Goal: Task Accomplishment & Management: Complete application form

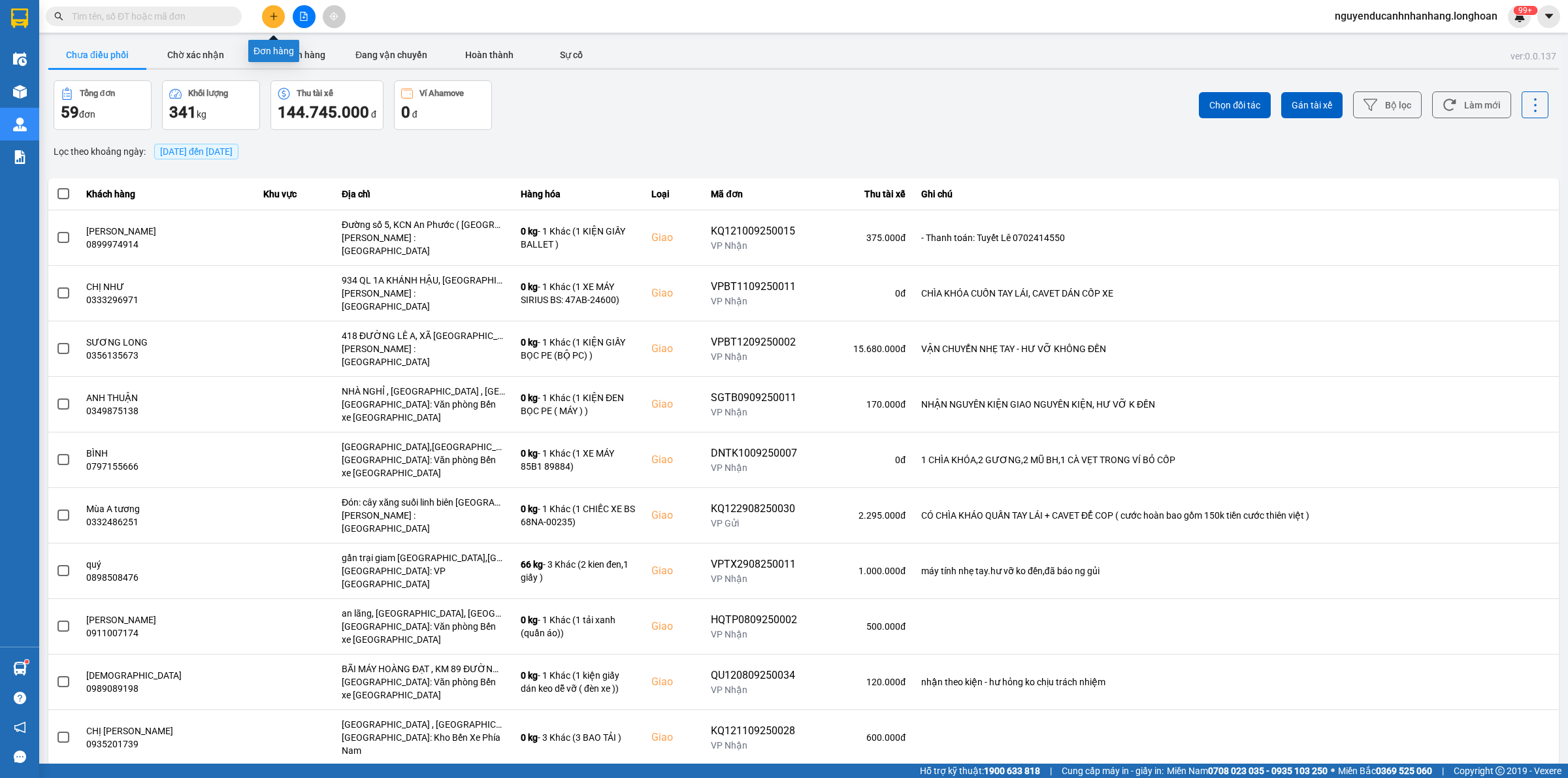
click at [275, 13] on icon "plus" at bounding box center [273, 16] width 9 height 9
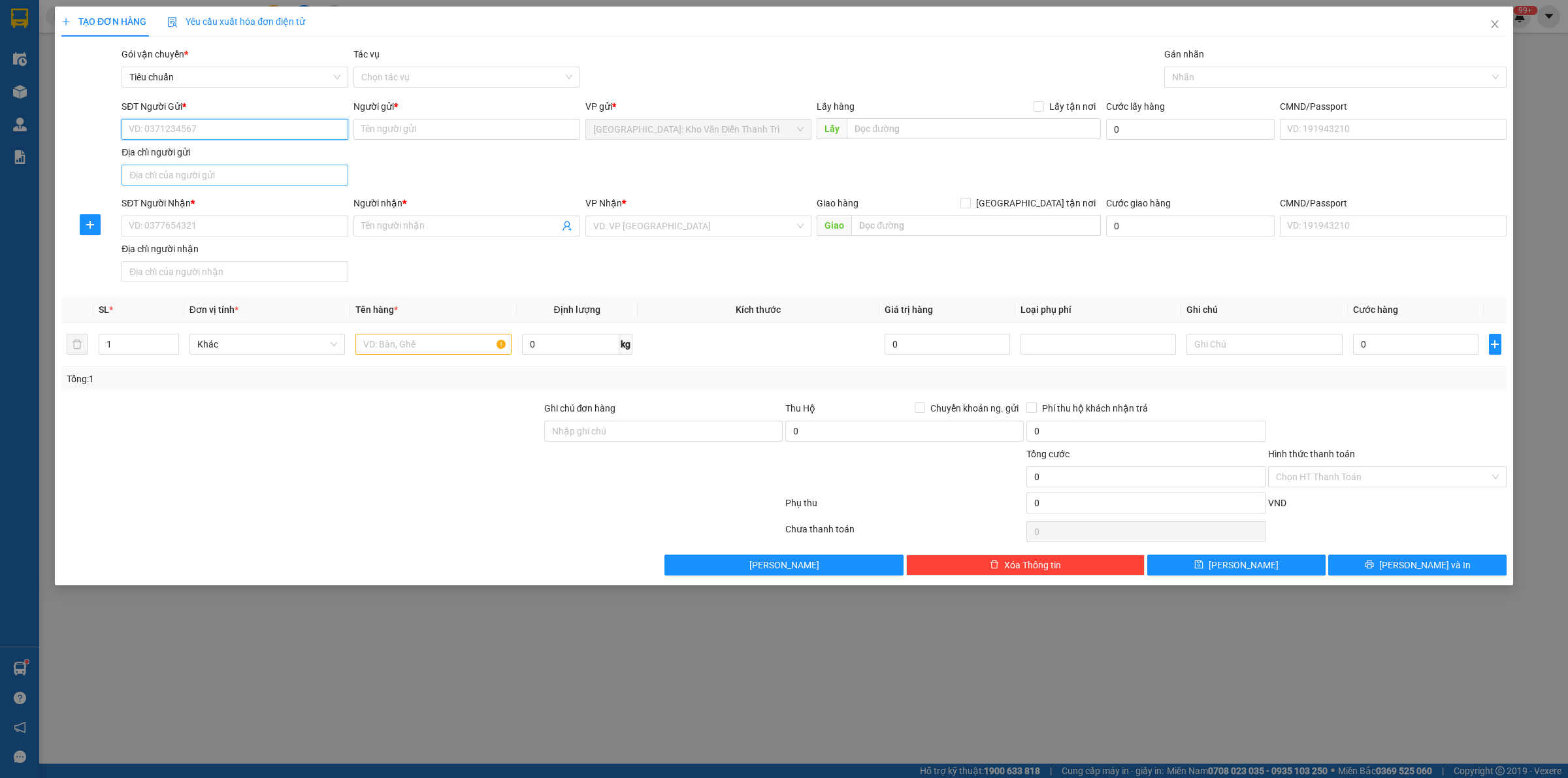
paste input "0336789799"
type input "0336789799"
click at [442, 121] on input "Người gửi *" at bounding box center [466, 129] width 226 height 21
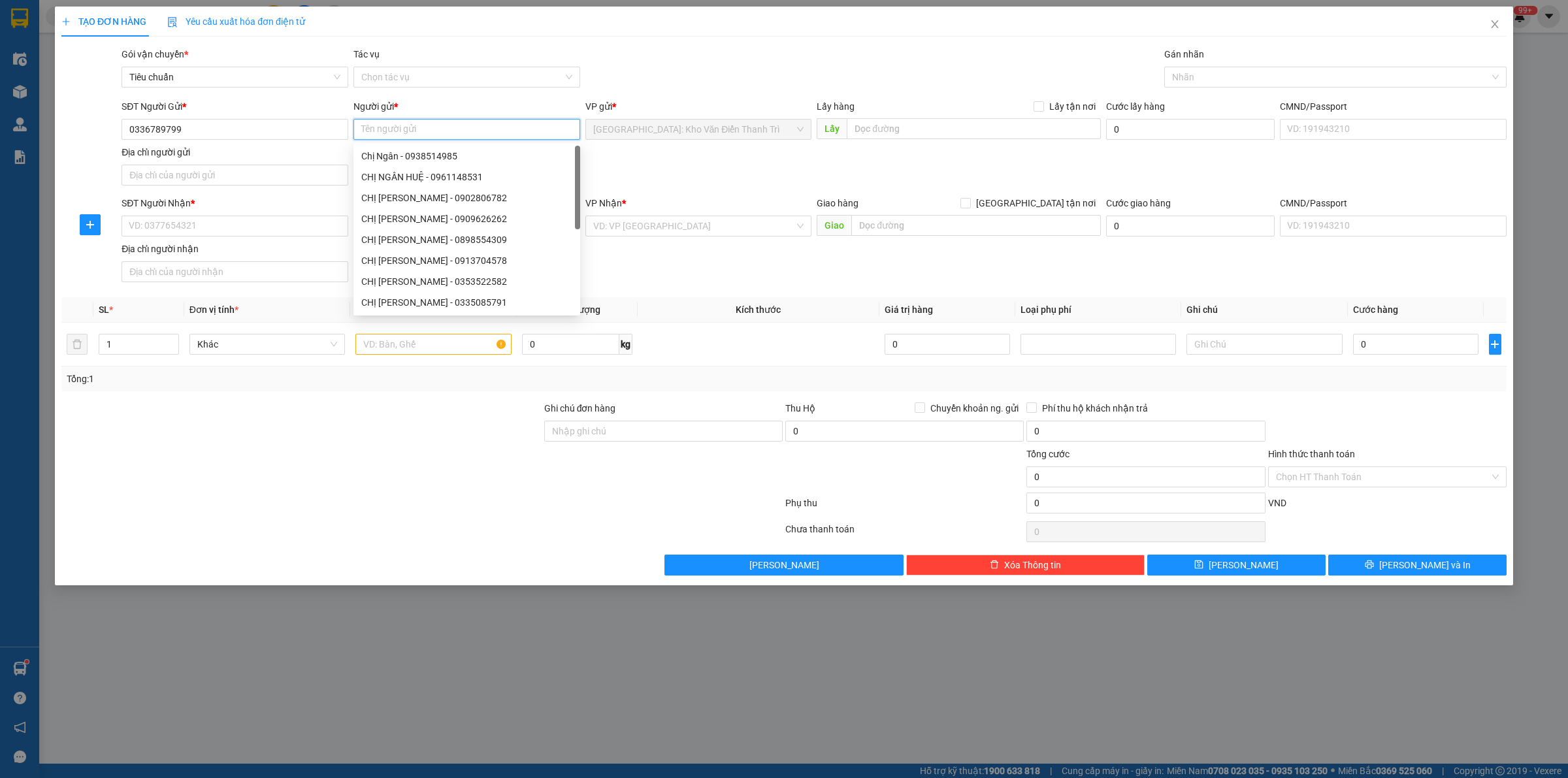
paste input "Bách Mộc"
type input "Bách Mộc"
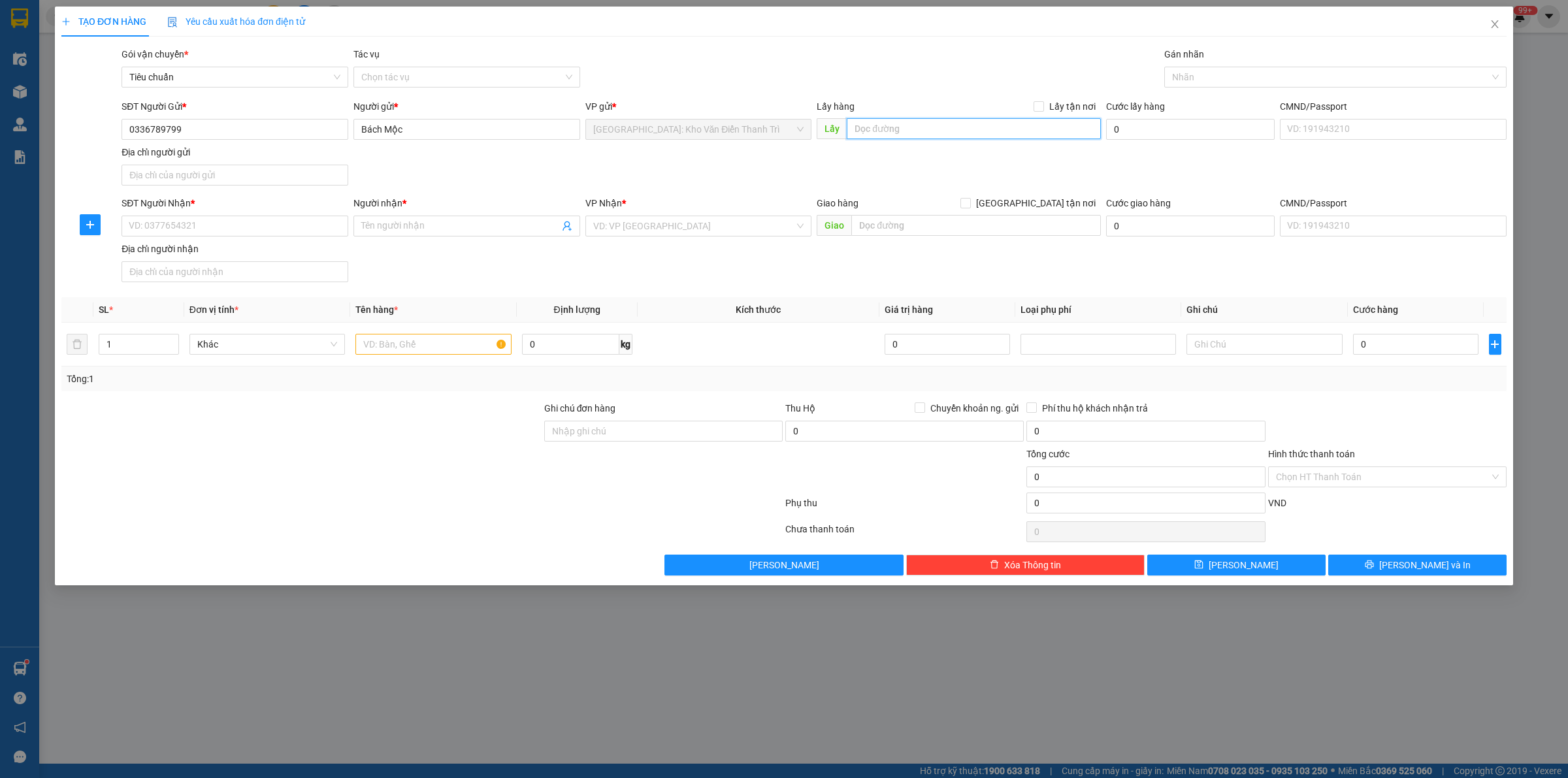
click at [958, 128] on input "text" at bounding box center [973, 128] width 254 height 21
paste input "89 [PERSON_NAME] ([PERSON_NAME][GEOGRAPHIC_DATA])"
type input "89 [PERSON_NAME] ([PERSON_NAME][GEOGRAPHIC_DATA])"
click at [1048, 104] on span "Lấy tận nơi" at bounding box center [1072, 107] width 57 height 14
click at [1042, 104] on input "Lấy tận nơi" at bounding box center [1038, 106] width 9 height 9
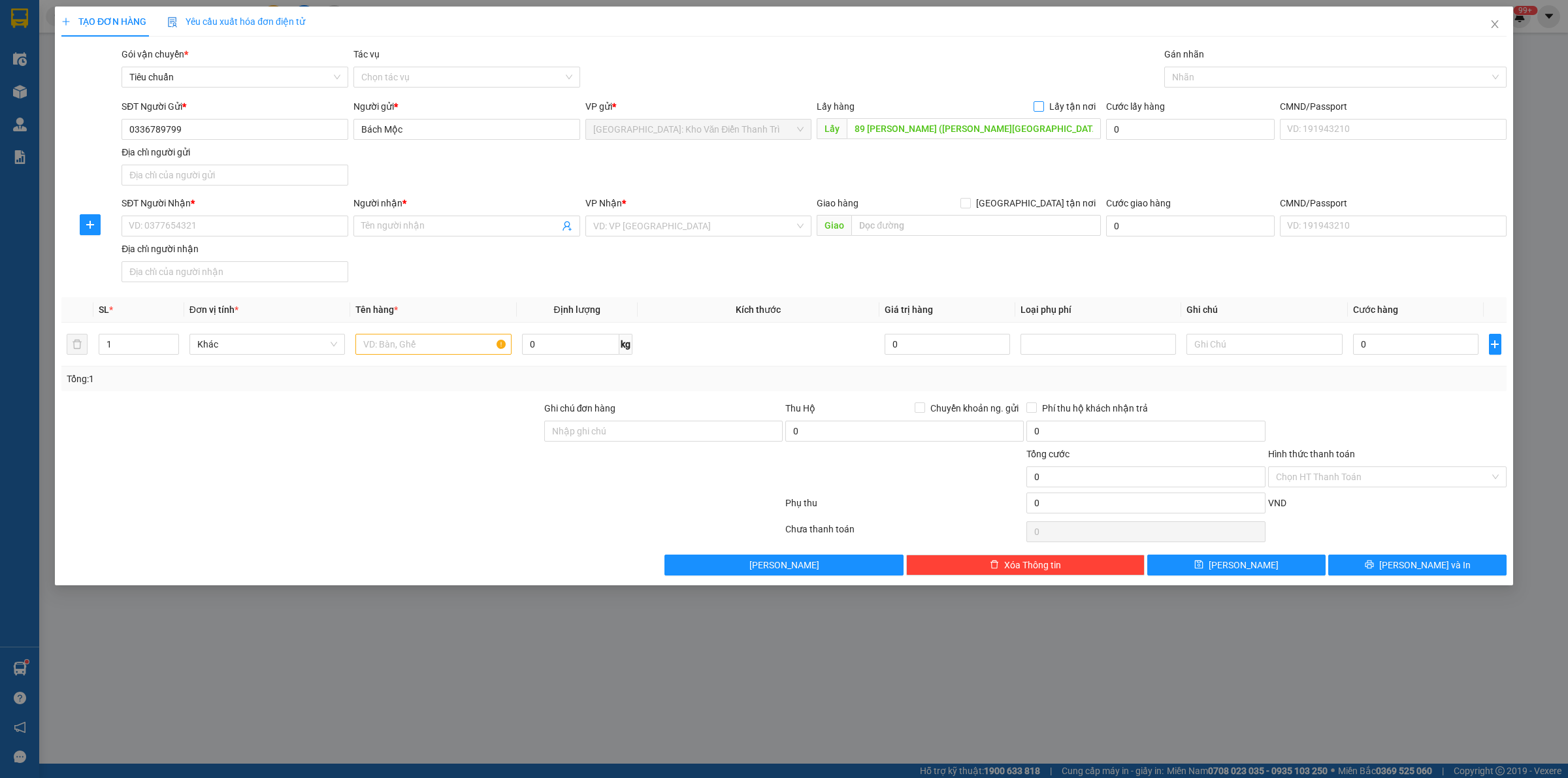
checkbox input "true"
drag, startPoint x: 1046, startPoint y: 206, endPoint x: 1011, endPoint y: 167, distance: 52.4
click at [1044, 206] on span "[GEOGRAPHIC_DATA] tận nơi" at bounding box center [1036, 203] width 130 height 14
click at [969, 206] on input "[GEOGRAPHIC_DATA] tận nơi" at bounding box center [965, 203] width 9 height 9
checkbox input "true"
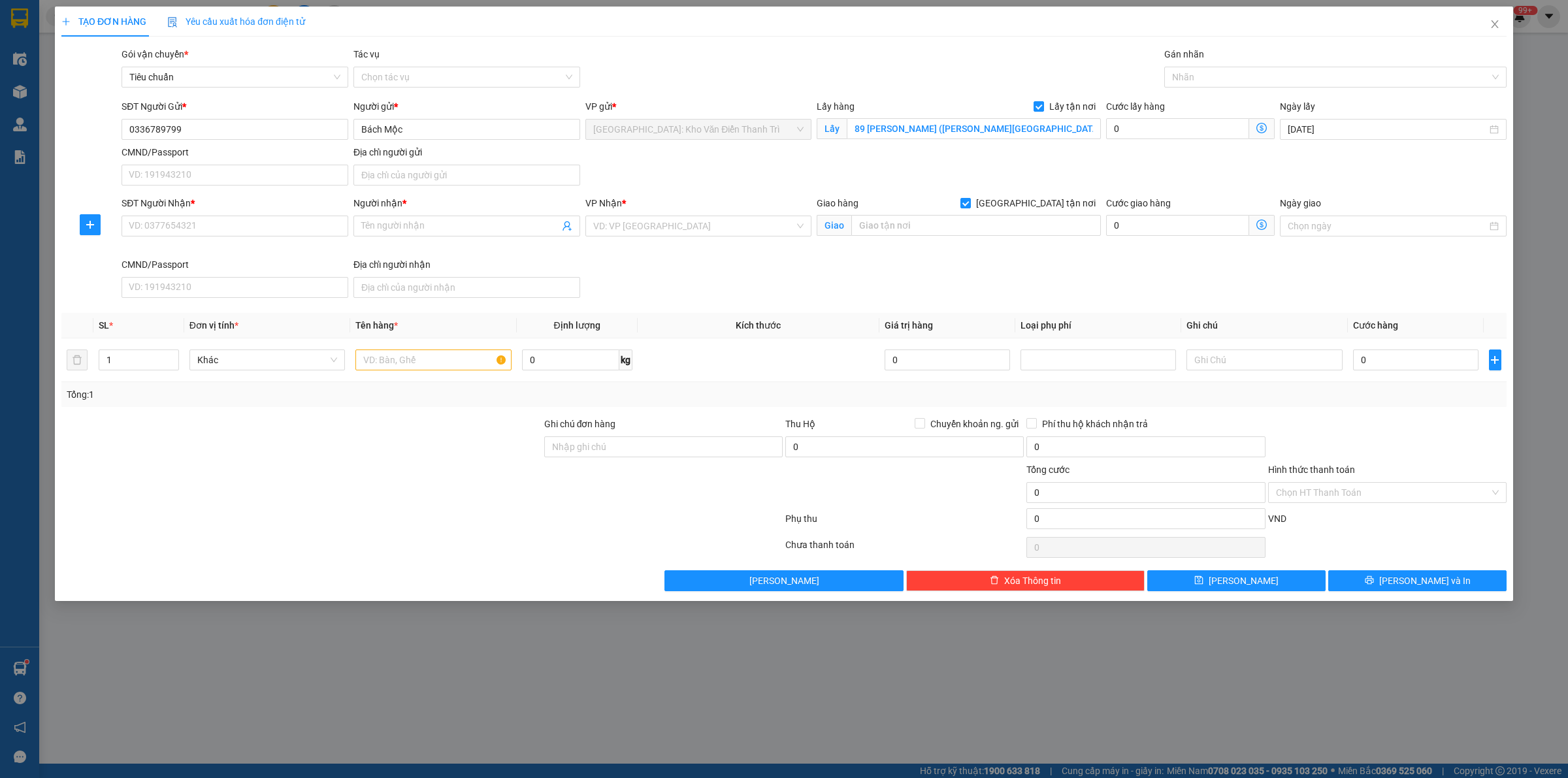
click at [908, 77] on div "Gói vận chuyển * Tiêu chuẩn Tác vụ Chọn tác vụ Gán nhãn Nhãn" at bounding box center [814, 70] width 1390 height 45
click at [253, 223] on input "SĐT Người Nhận *" at bounding box center [234, 226] width 226 height 21
paste input "0908642283"
type input "0908642283"
click at [438, 230] on input "Người nhận *" at bounding box center [460, 226] width 198 height 14
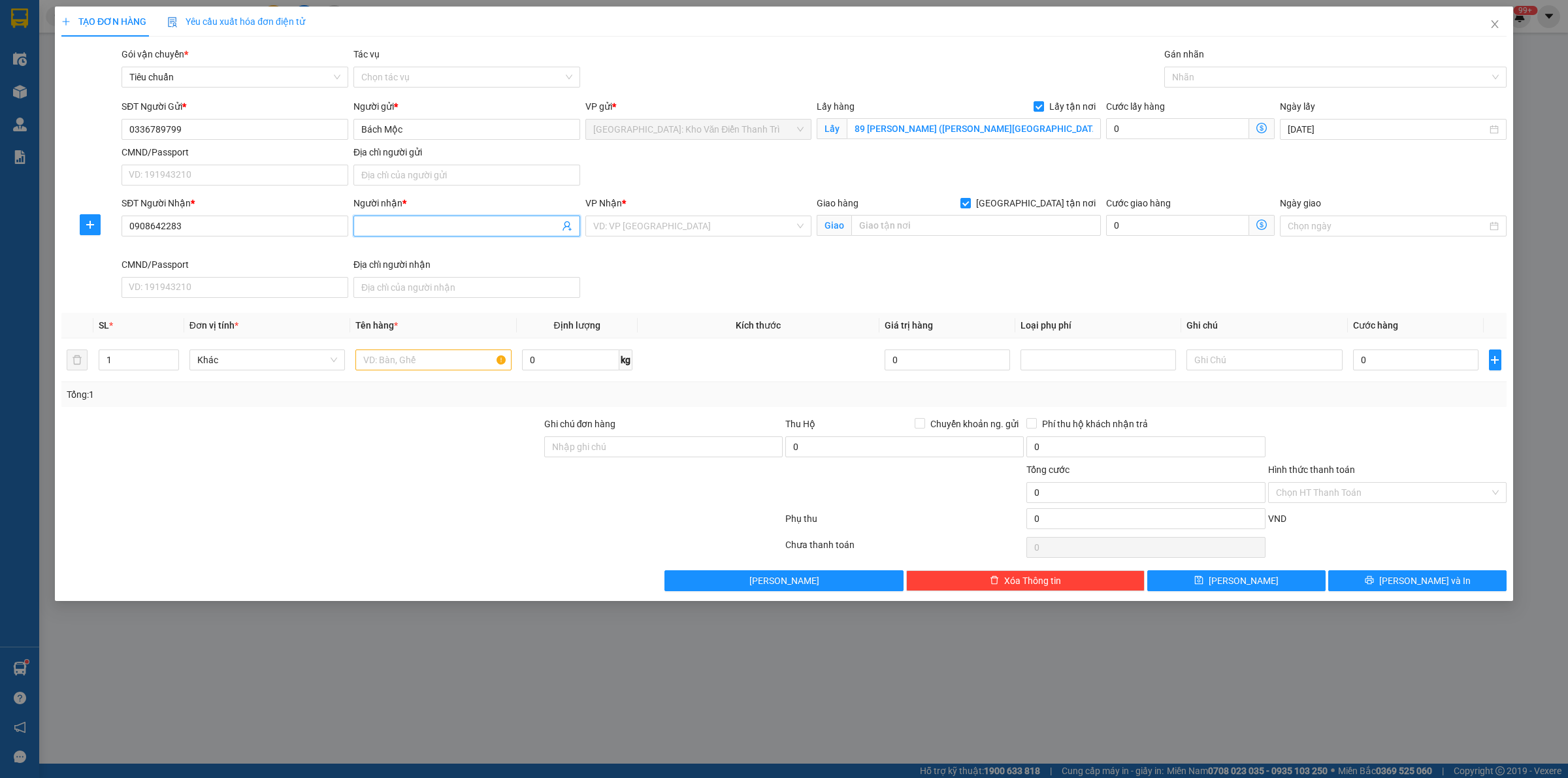
paste input "[PERSON_NAME]"
type input "[PERSON_NAME]"
click at [937, 232] on input "text" at bounding box center [976, 225] width 249 height 21
paste input "Khách sạn Sheraton [GEOGRAPHIC_DATA], [STREET_ADDRESS]"
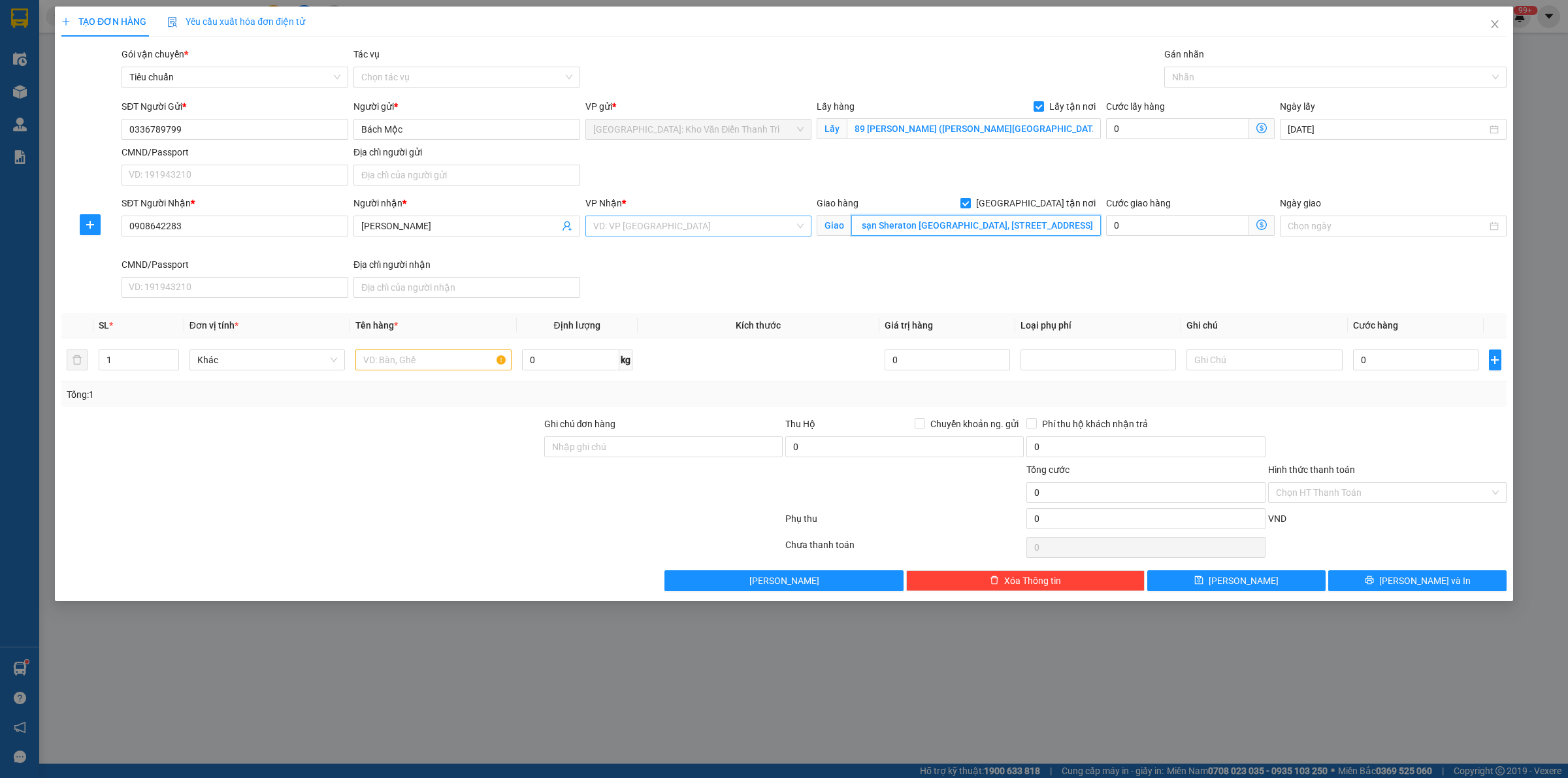
type input "Khách sạn Sheraton [GEOGRAPHIC_DATA], [STREET_ADDRESS]"
click at [715, 223] on input "search" at bounding box center [694, 226] width 202 height 20
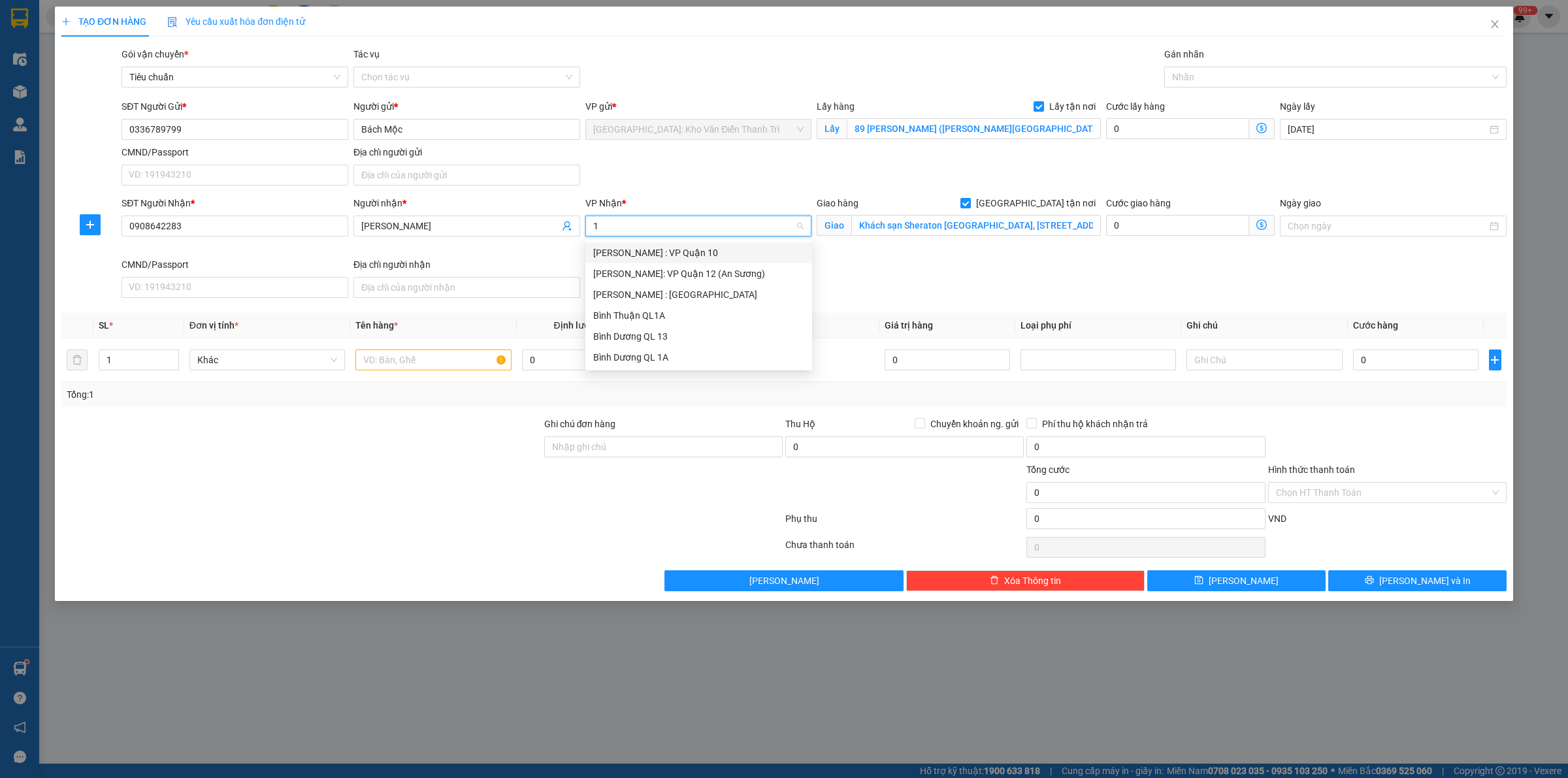
type input "12"
click at [704, 273] on div "[PERSON_NAME] : [GEOGRAPHIC_DATA]" at bounding box center [698, 273] width 211 height 14
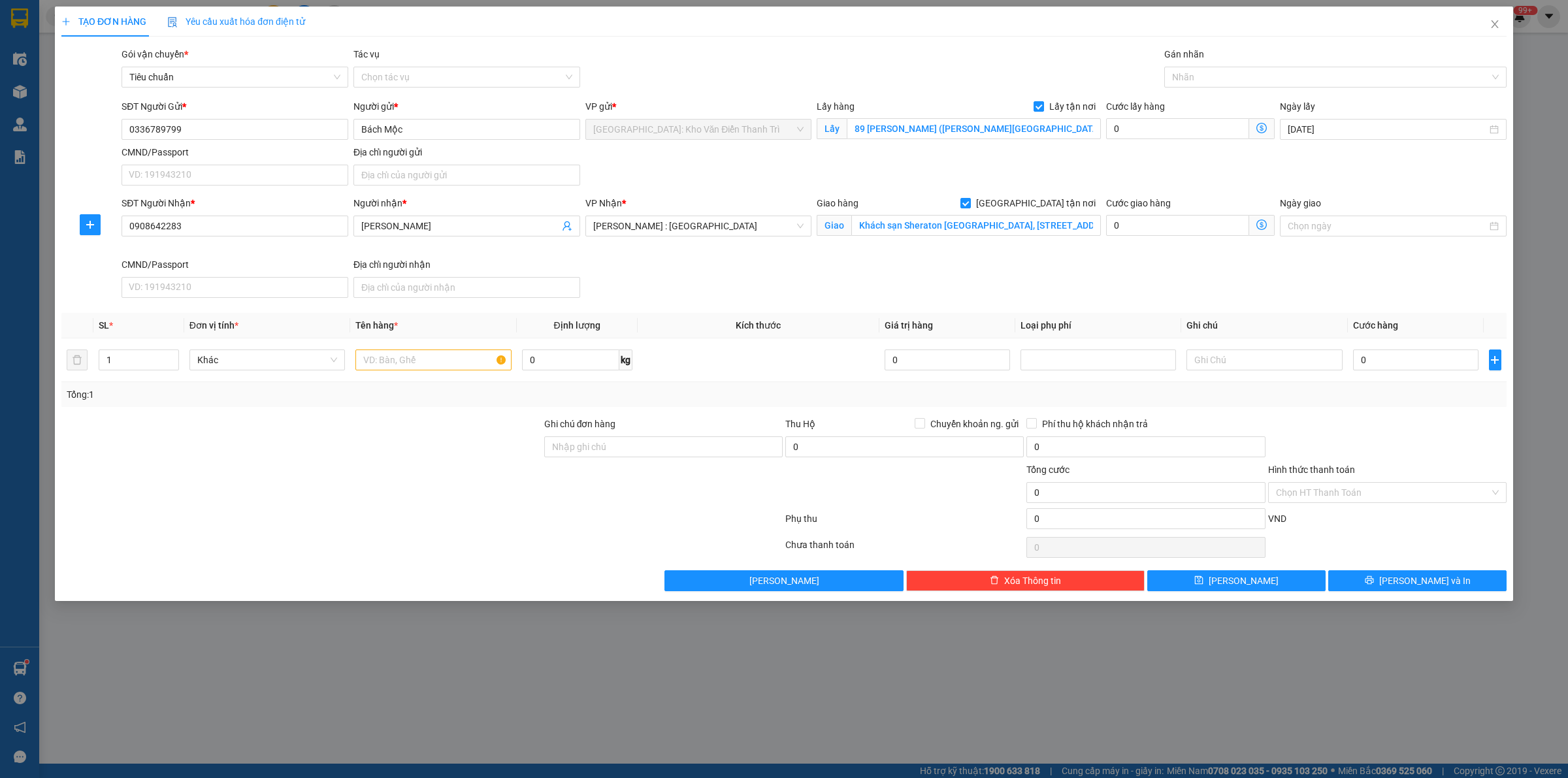
drag, startPoint x: 965, startPoint y: 70, endPoint x: 1275, endPoint y: 83, distance: 310.3
click at [971, 70] on div "Gói vận chuyển * Tiêu chuẩn Tác vụ Chọn tác vụ Gán nhãn Nhãn" at bounding box center [814, 70] width 1390 height 45
click at [1266, 77] on div at bounding box center [1329, 77] width 323 height 16
type input "giao"
click at [1259, 100] on div "[GEOGRAPHIC_DATA] tận nơi" at bounding box center [1334, 103] width 327 height 14
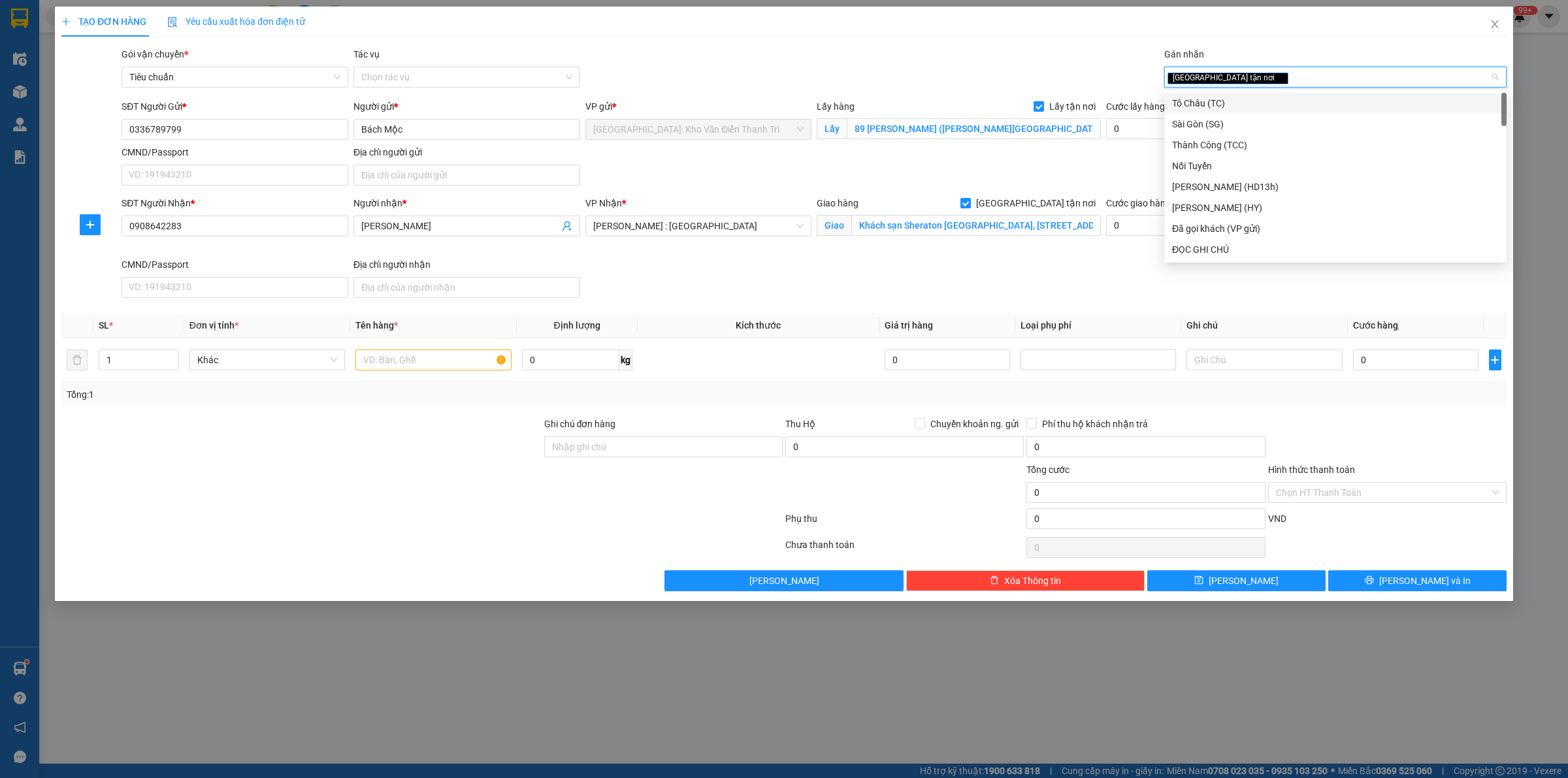
click at [941, 100] on div "Lấy hàng Lấy tận nơi" at bounding box center [958, 107] width 284 height 14
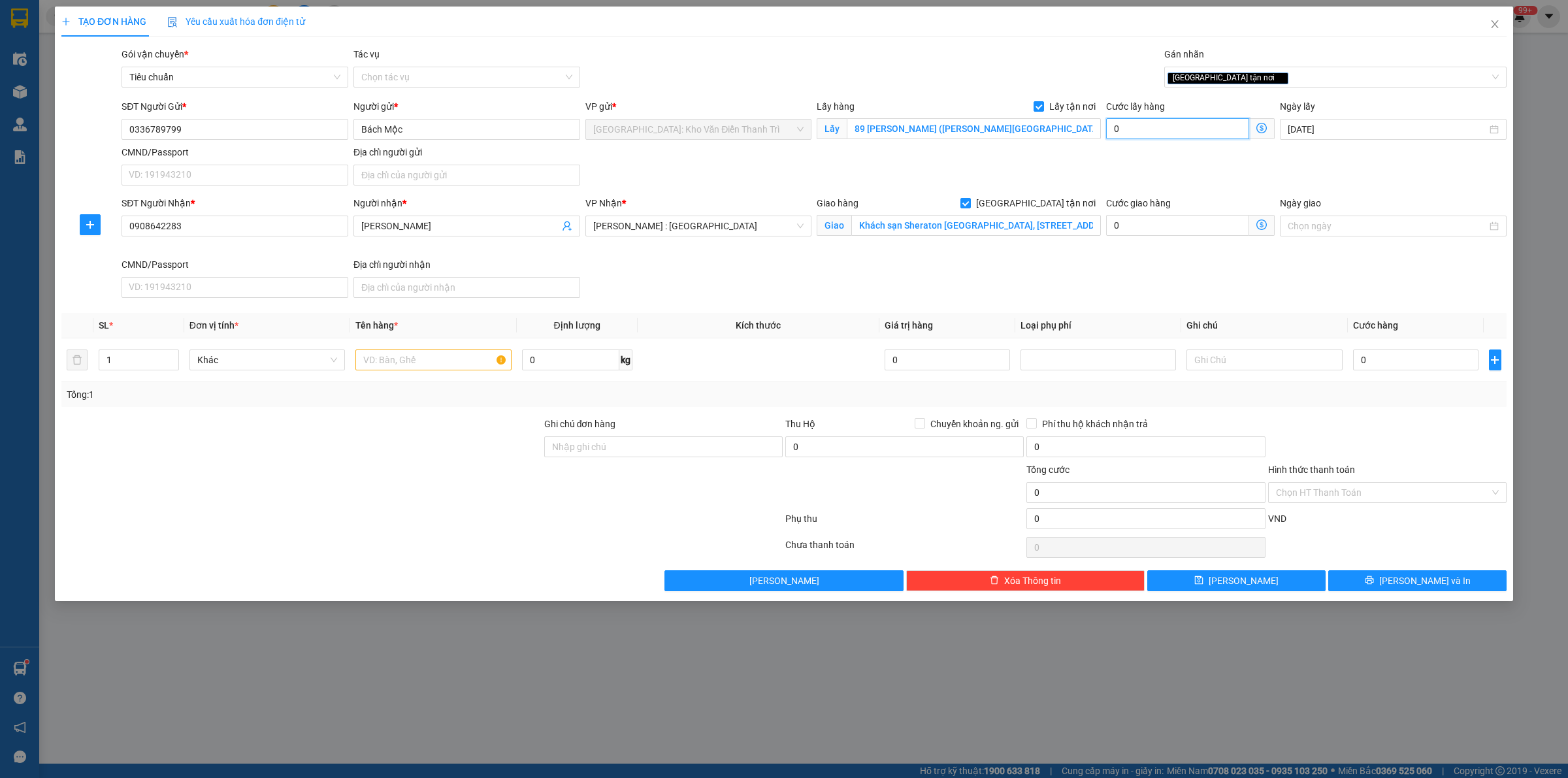
click at [1154, 131] on input "0" at bounding box center [1177, 128] width 143 height 21
type input "6"
type input "65"
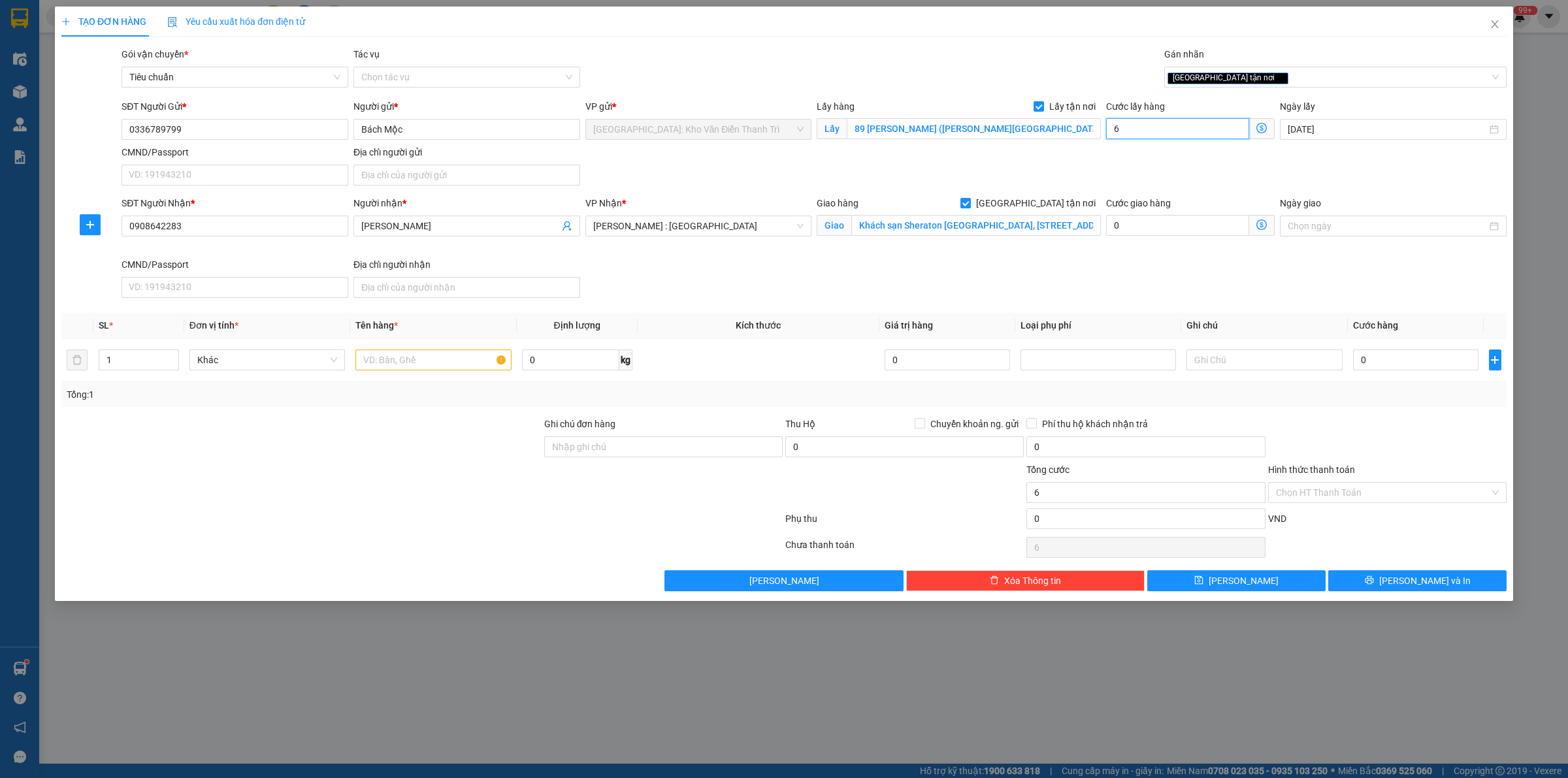
type input "65"
type input "650"
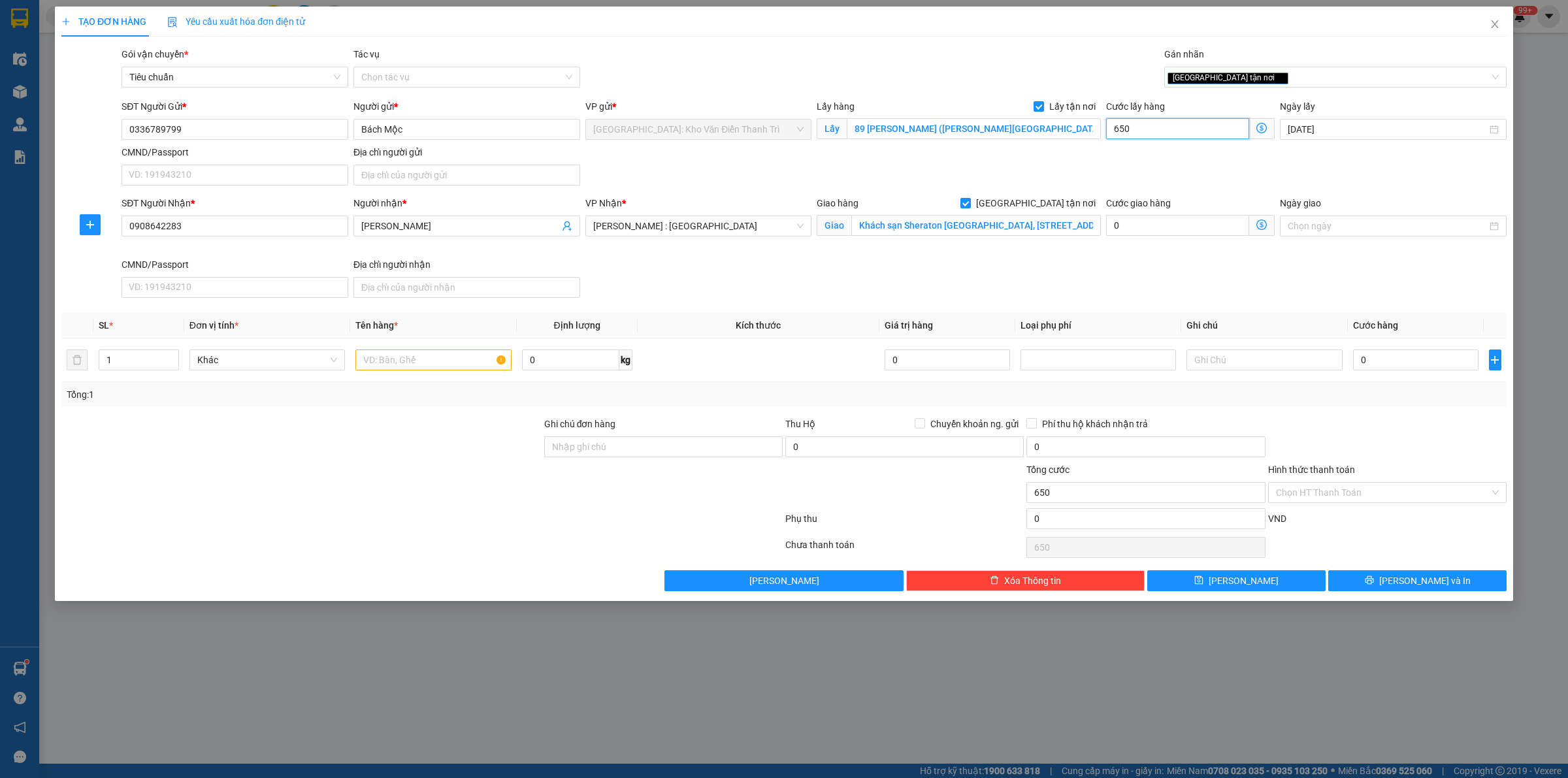
type input "6.500"
type input "65.000"
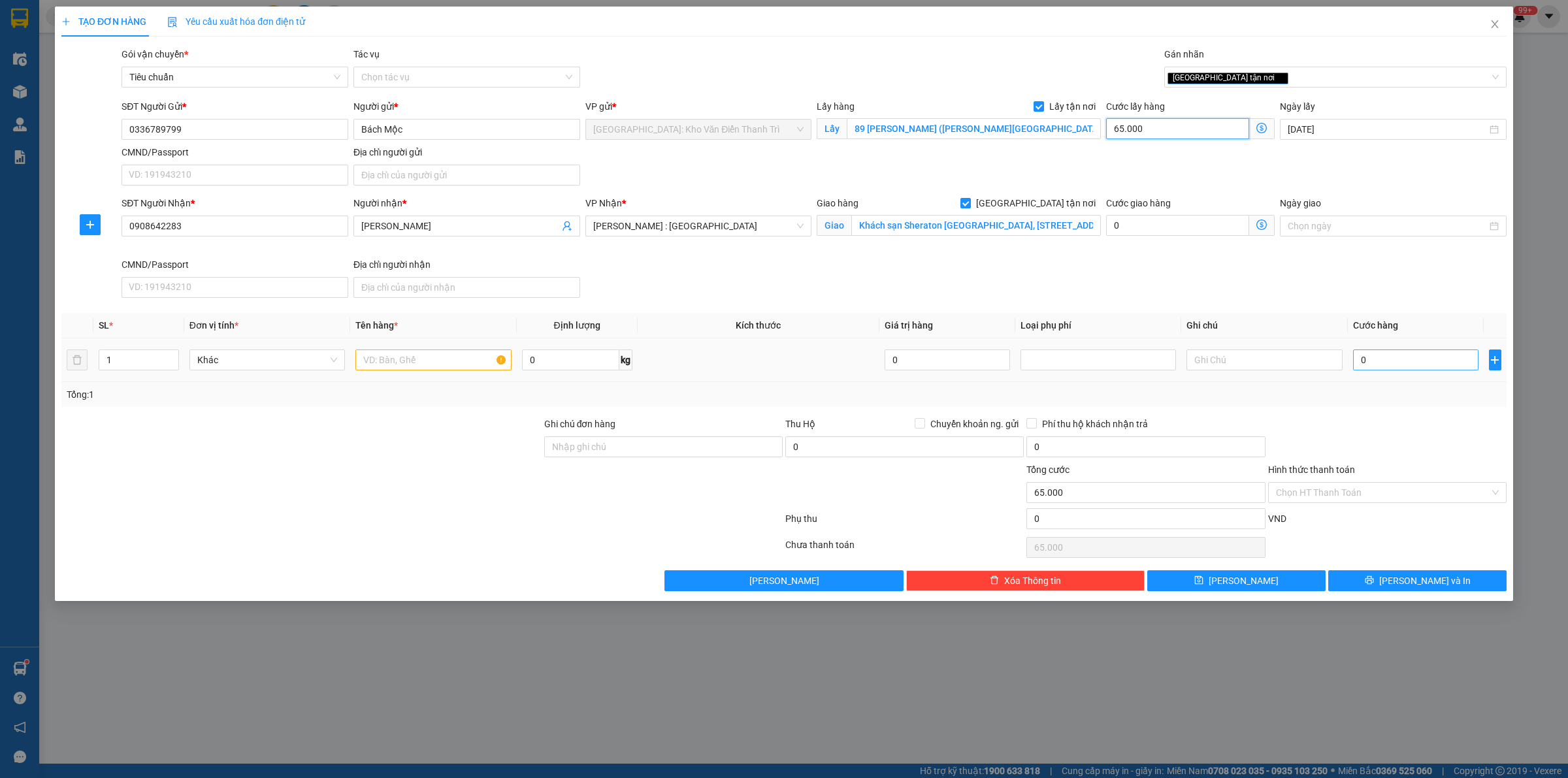
type input "65.000"
click at [1387, 353] on input "0" at bounding box center [1415, 360] width 125 height 21
type input "1"
type input "65.001"
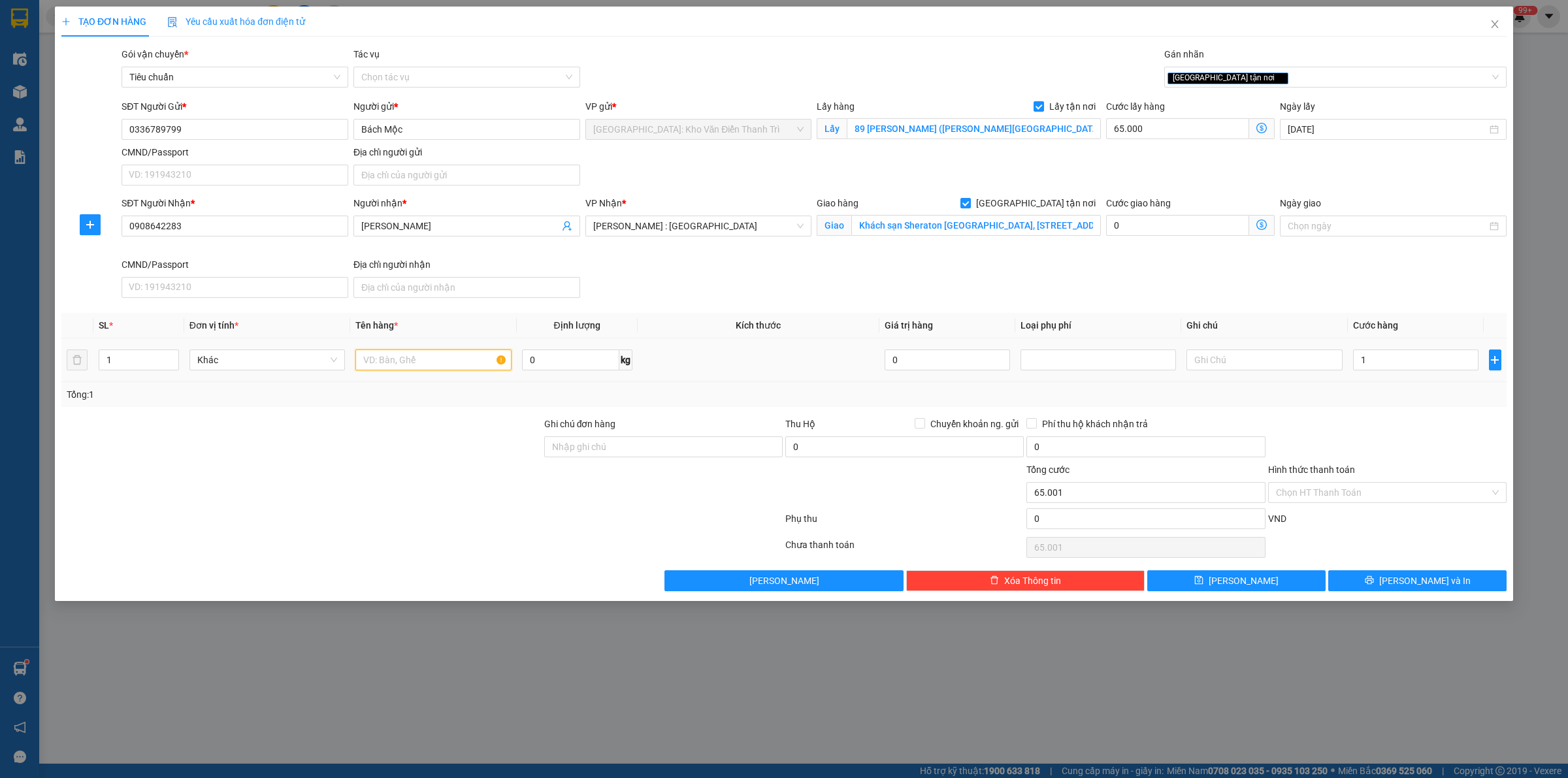
type input "1.000"
type input "66.000"
click at [423, 367] on input "text" at bounding box center [433, 360] width 155 height 21
type input "6 thùng a sinh đón thịnh liệt"
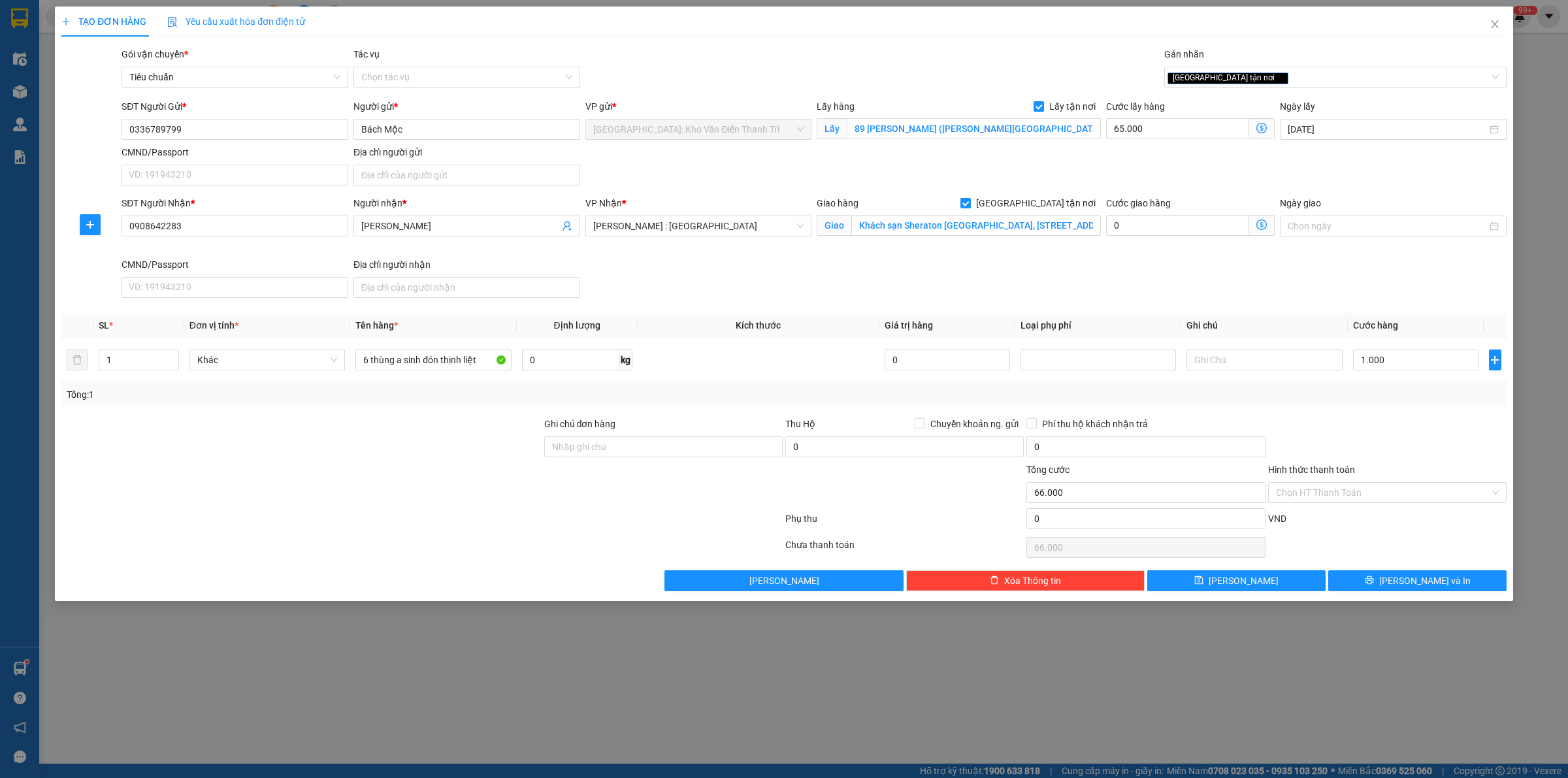
click at [360, 432] on div at bounding box center [302, 440] width 483 height 45
click at [1246, 582] on span "[PERSON_NAME]" at bounding box center [1243, 581] width 70 height 14
checkbox input "false"
type input "0"
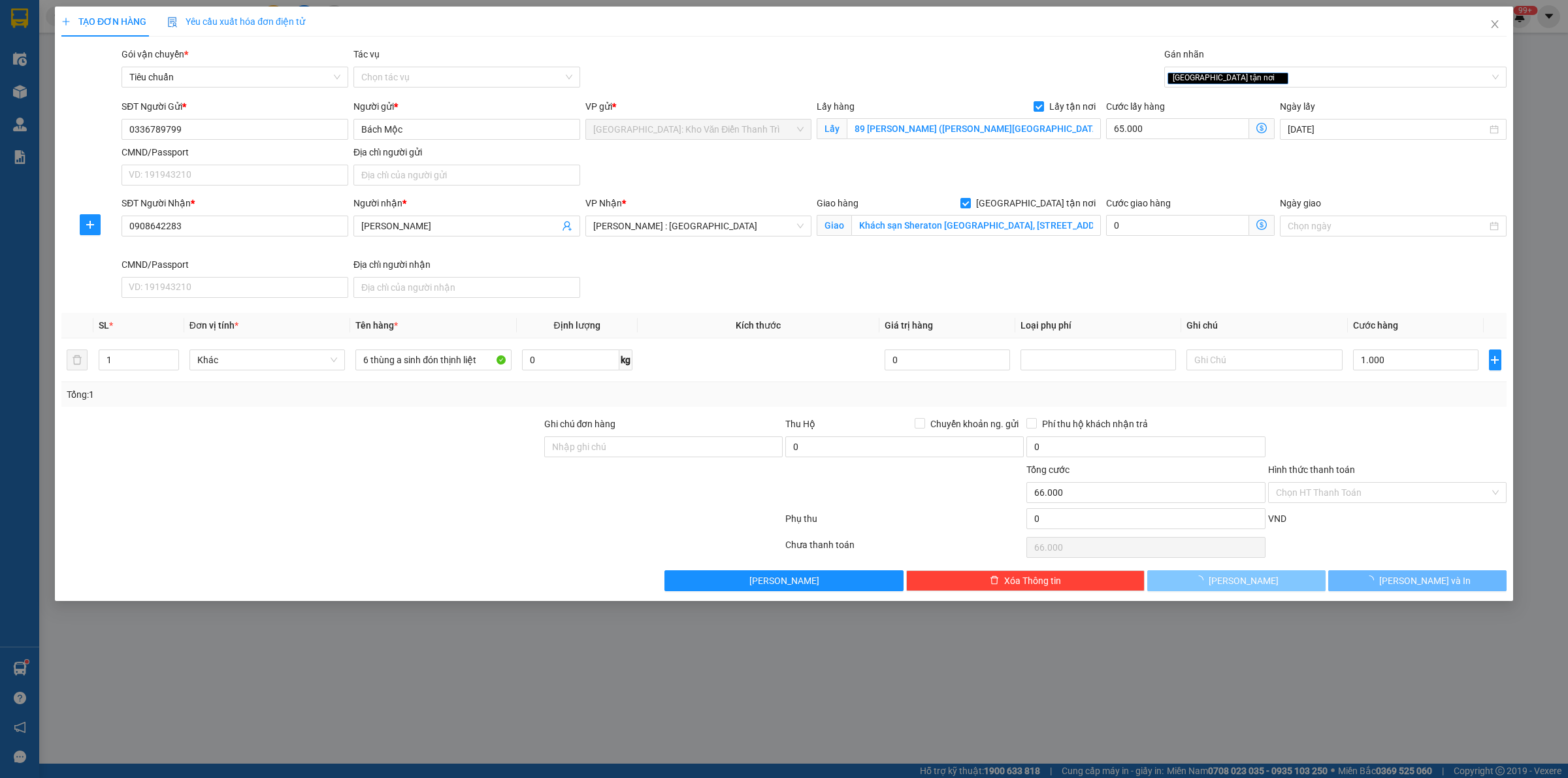
type input "0"
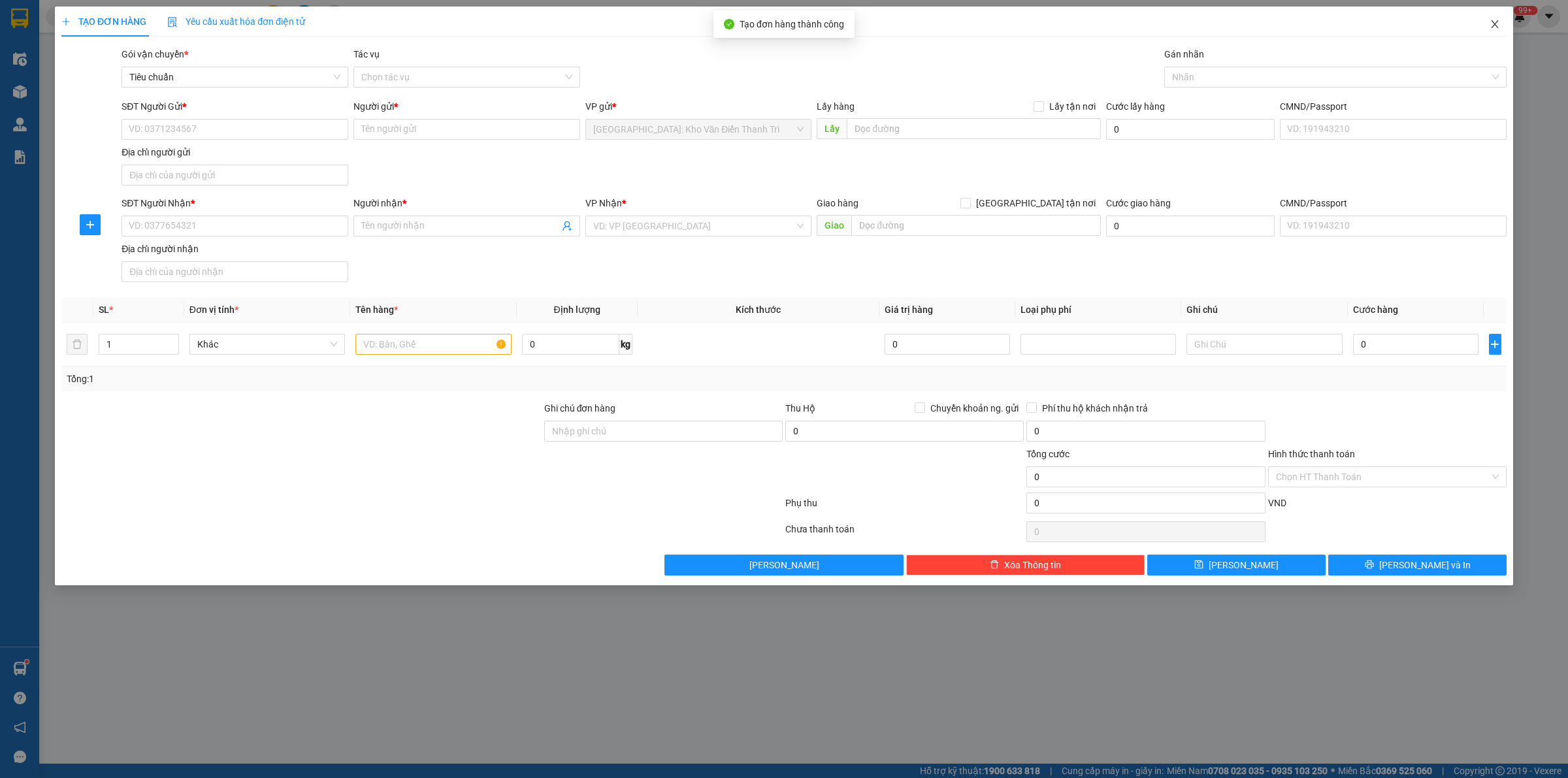
click at [1493, 21] on icon "close" at bounding box center [1494, 24] width 10 height 10
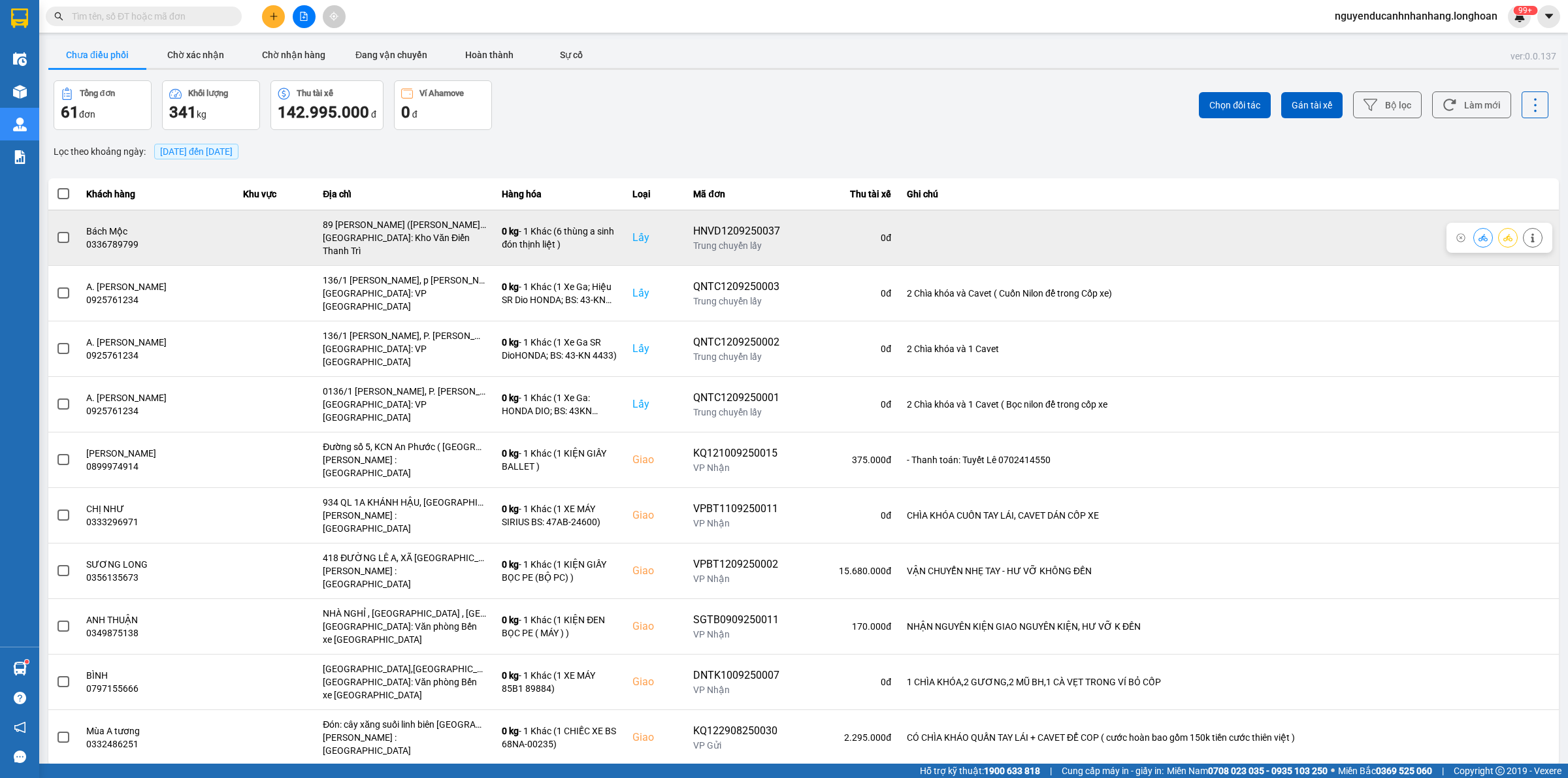
click at [1504, 233] on icon at bounding box center [1508, 238] width 9 height 9
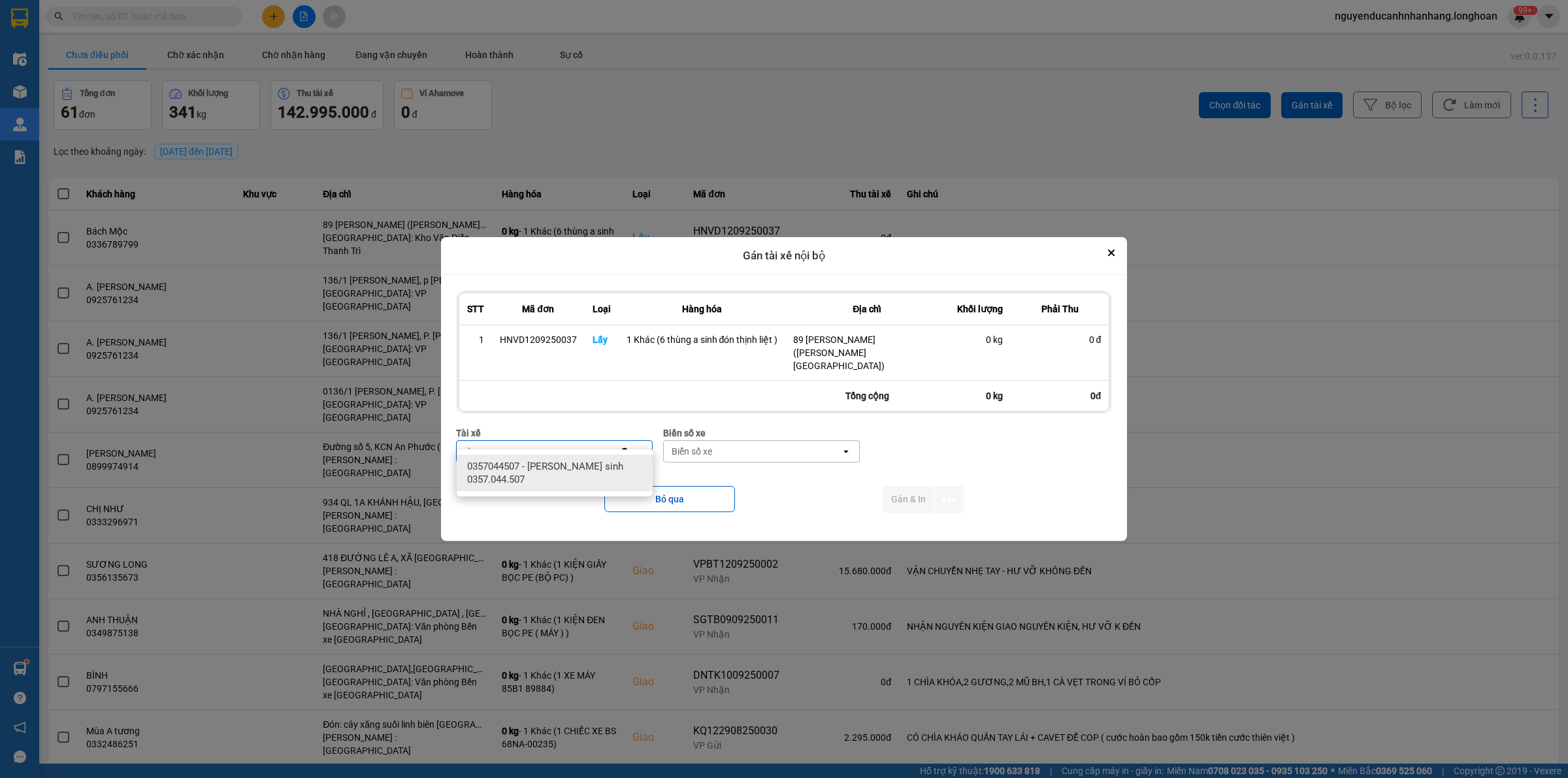
type input "si"
drag, startPoint x: 604, startPoint y: 469, endPoint x: 726, endPoint y: 436, distance: 126.4
click at [627, 465] on span "0357044507 - [PERSON_NAME] sinh 0357.044.507" at bounding box center [557, 472] width 180 height 26
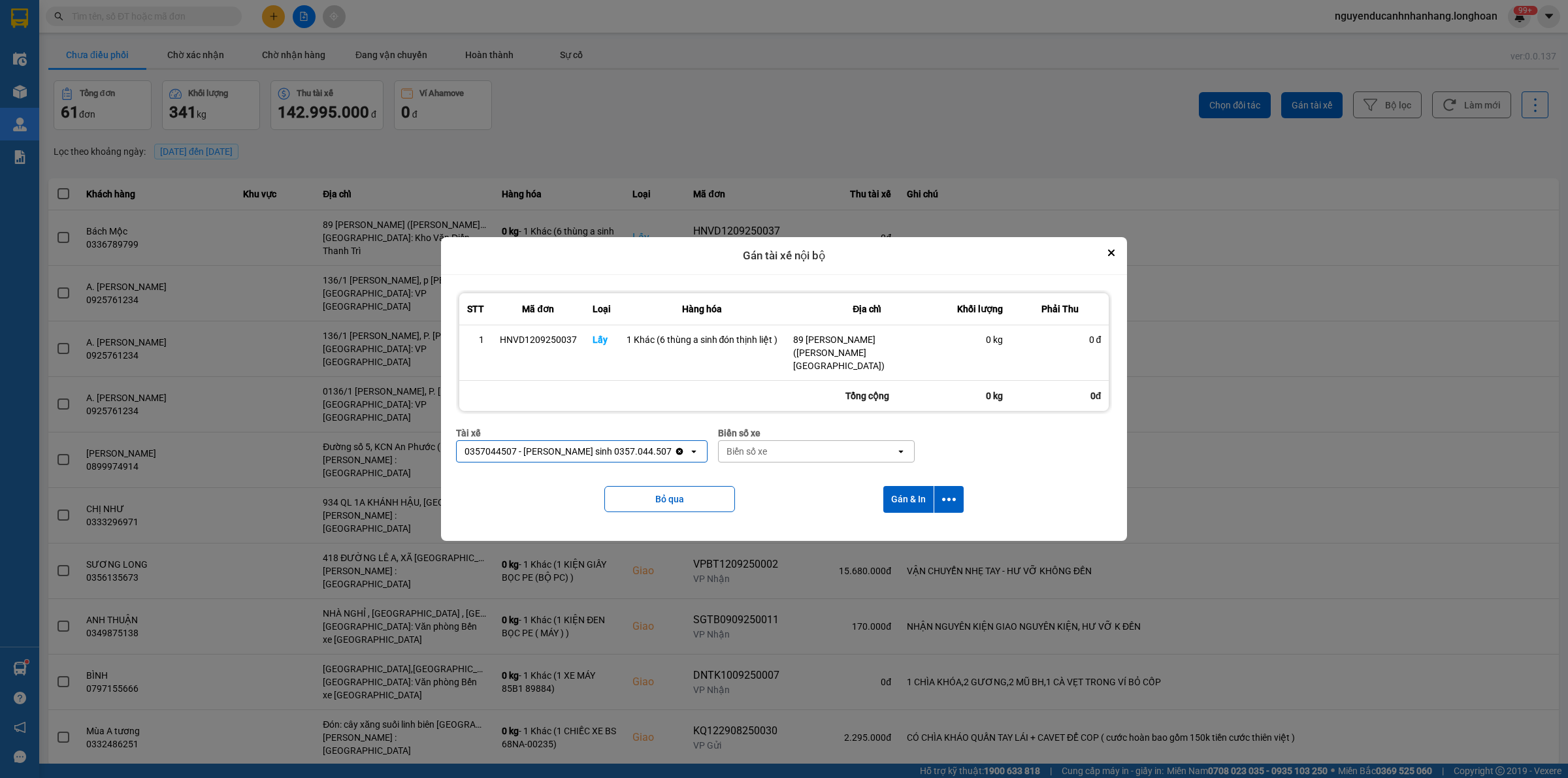
click at [736, 441] on div "Biển số xe" at bounding box center [807, 451] width 177 height 21
type input "31"
click at [741, 465] on div "29K-105.31" at bounding box center [773, 466] width 196 height 24
click at [943, 498] on icon "dialog" at bounding box center [949, 499] width 14 height 3
click at [912, 521] on span "Chỉ gán tài" at bounding box center [896, 522] width 43 height 13
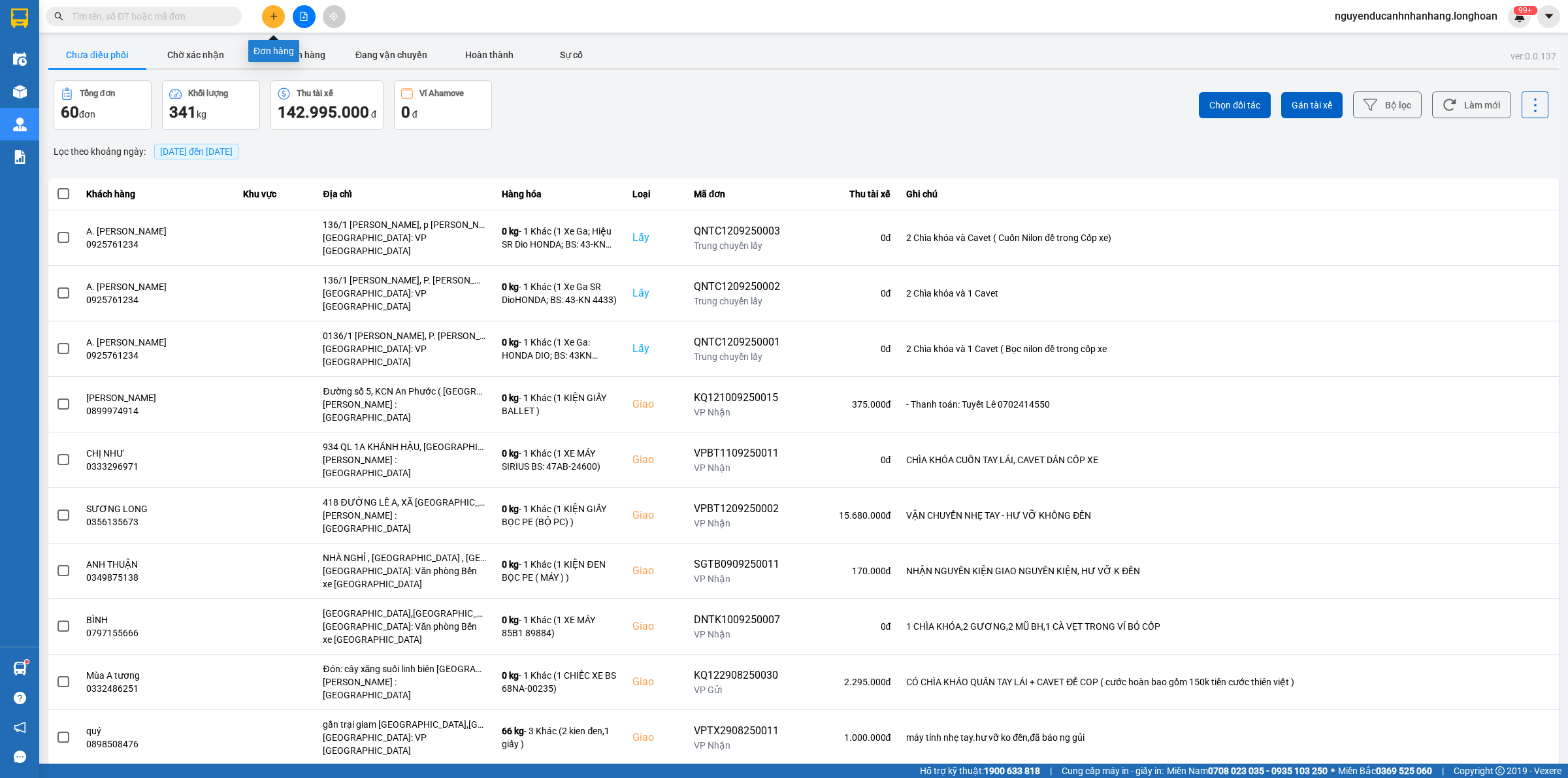
click at [269, 18] on icon "plus" at bounding box center [273, 16] width 9 height 9
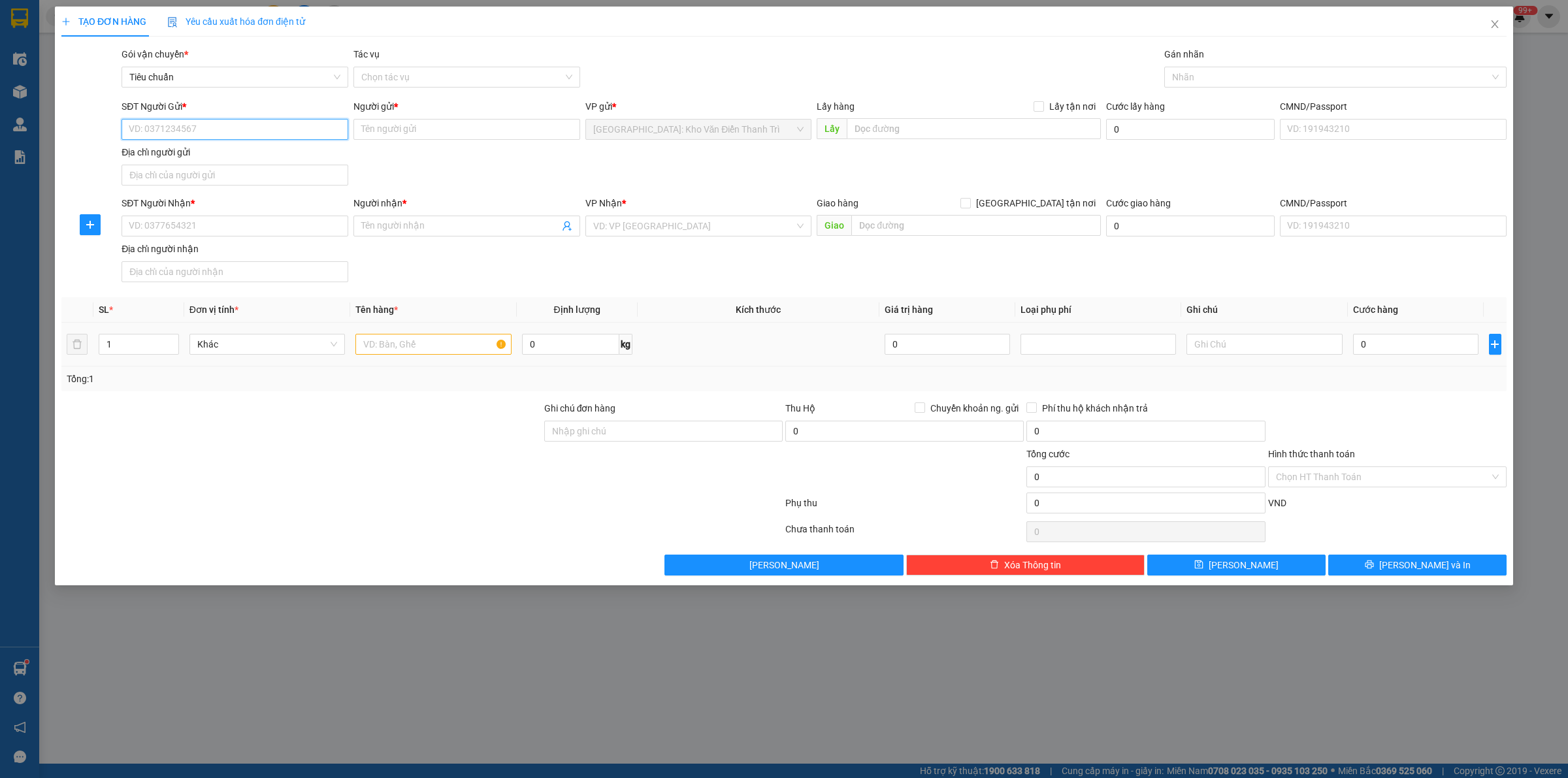
paste input "0987610006"
type input "0987610006"
click at [226, 232] on input "SĐT Người Nhận *" at bounding box center [234, 226] width 226 height 21
paste input "0964887586"
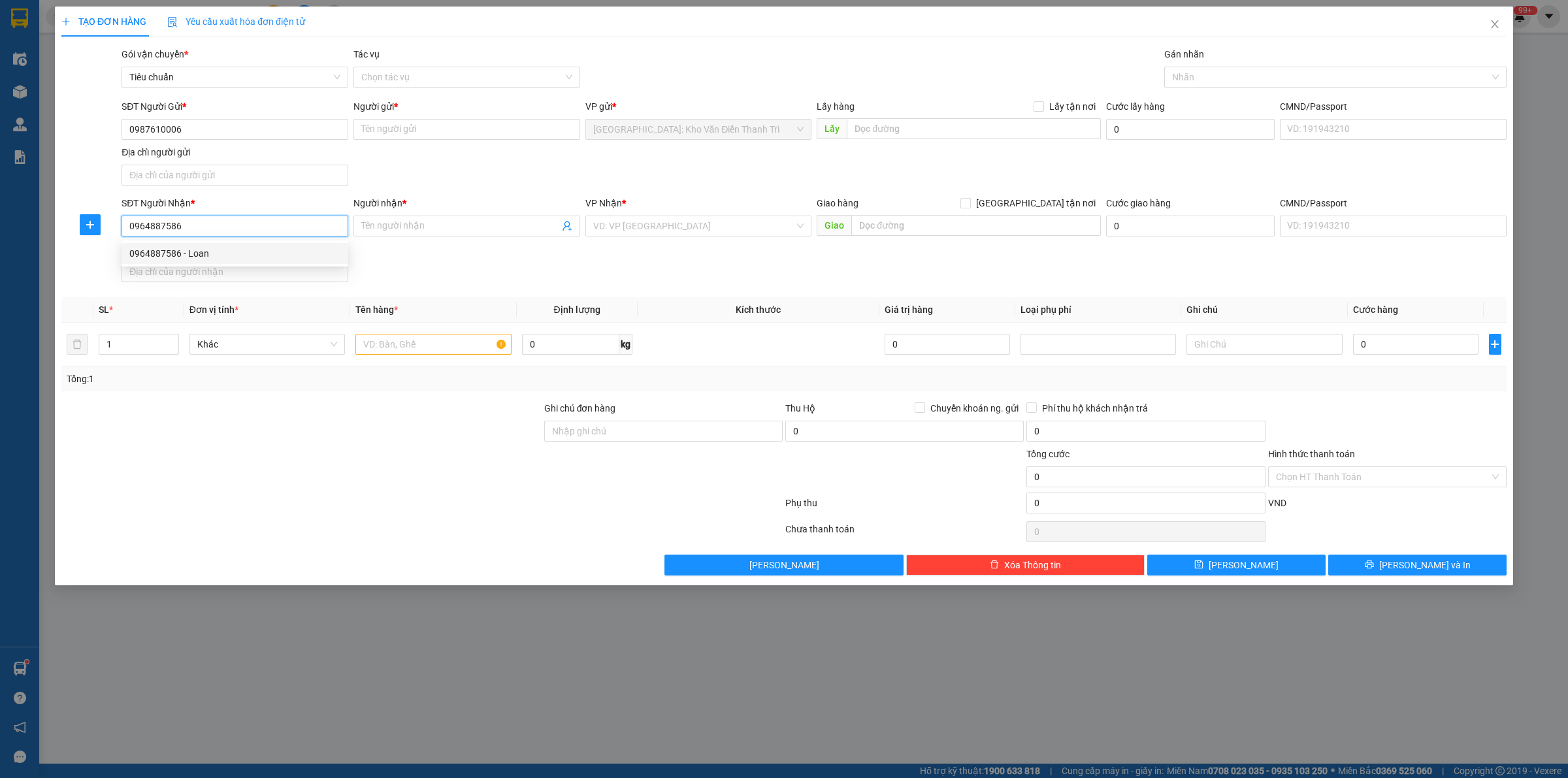
type input "0964887586"
click at [487, 128] on input "Người gửi *" at bounding box center [466, 129] width 226 height 21
paste input "Yến"
type input "Yến"
click at [479, 217] on span at bounding box center [466, 226] width 226 height 21
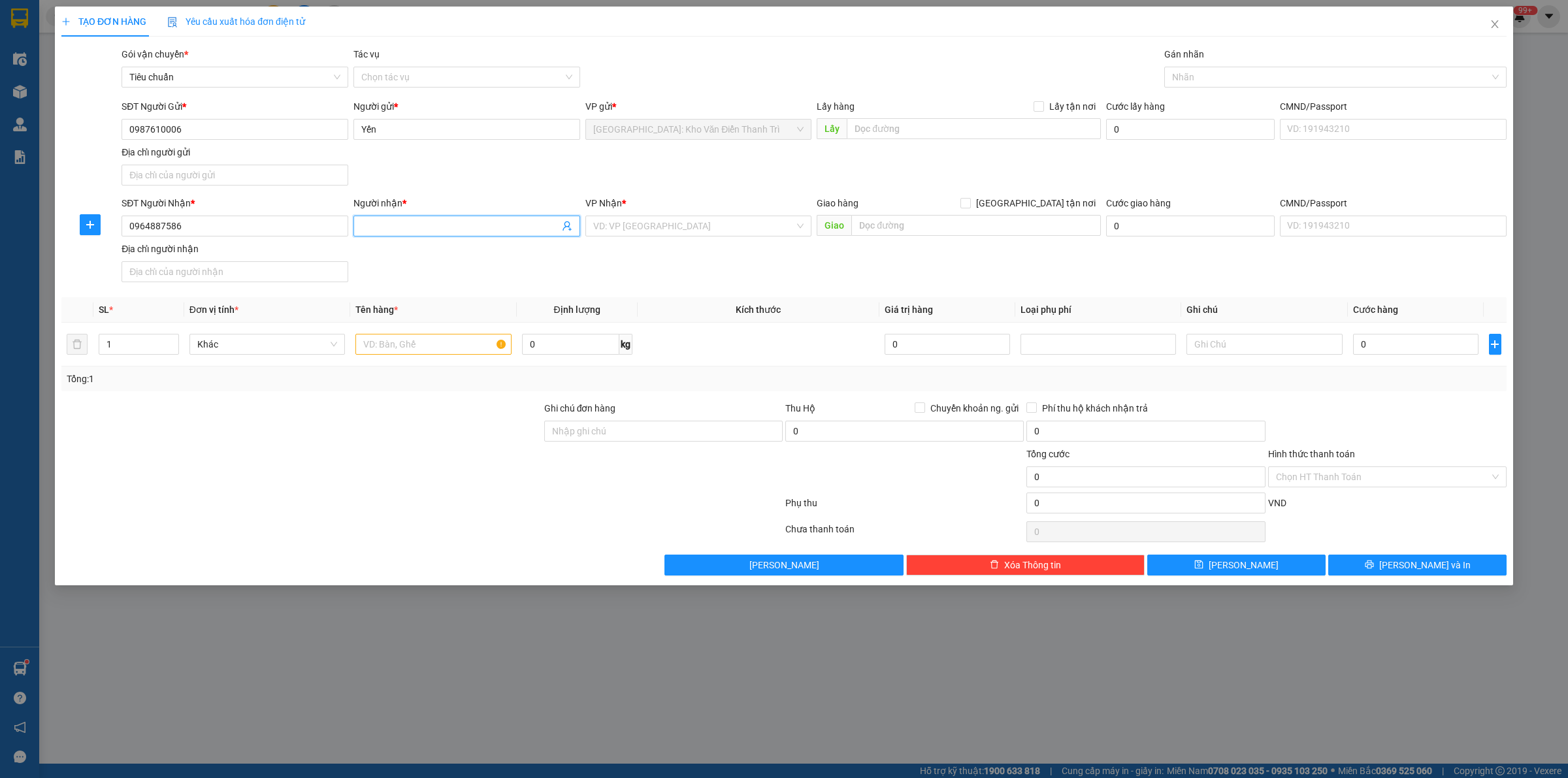
paste input "C Loan"
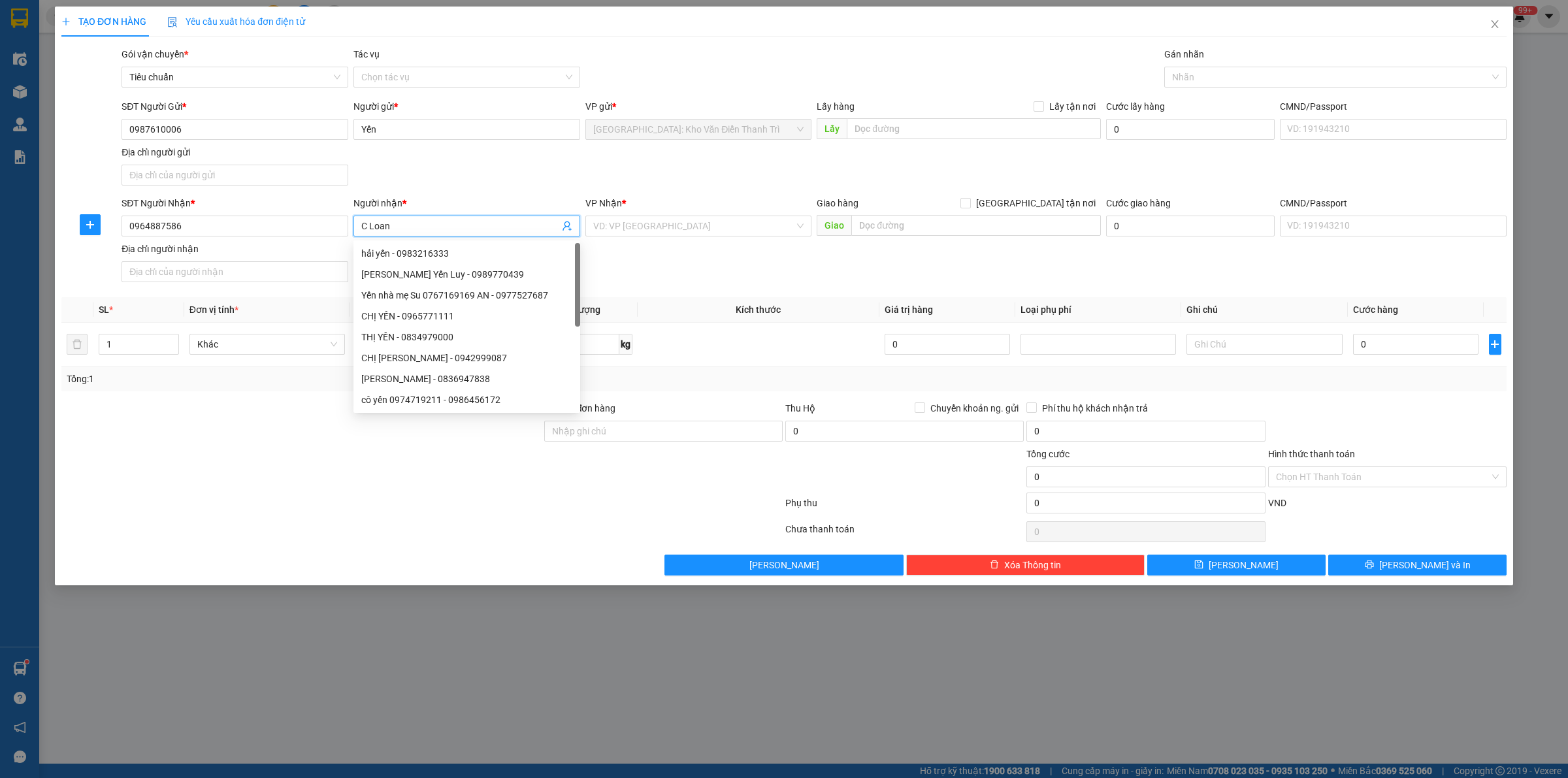
type input "C Loan"
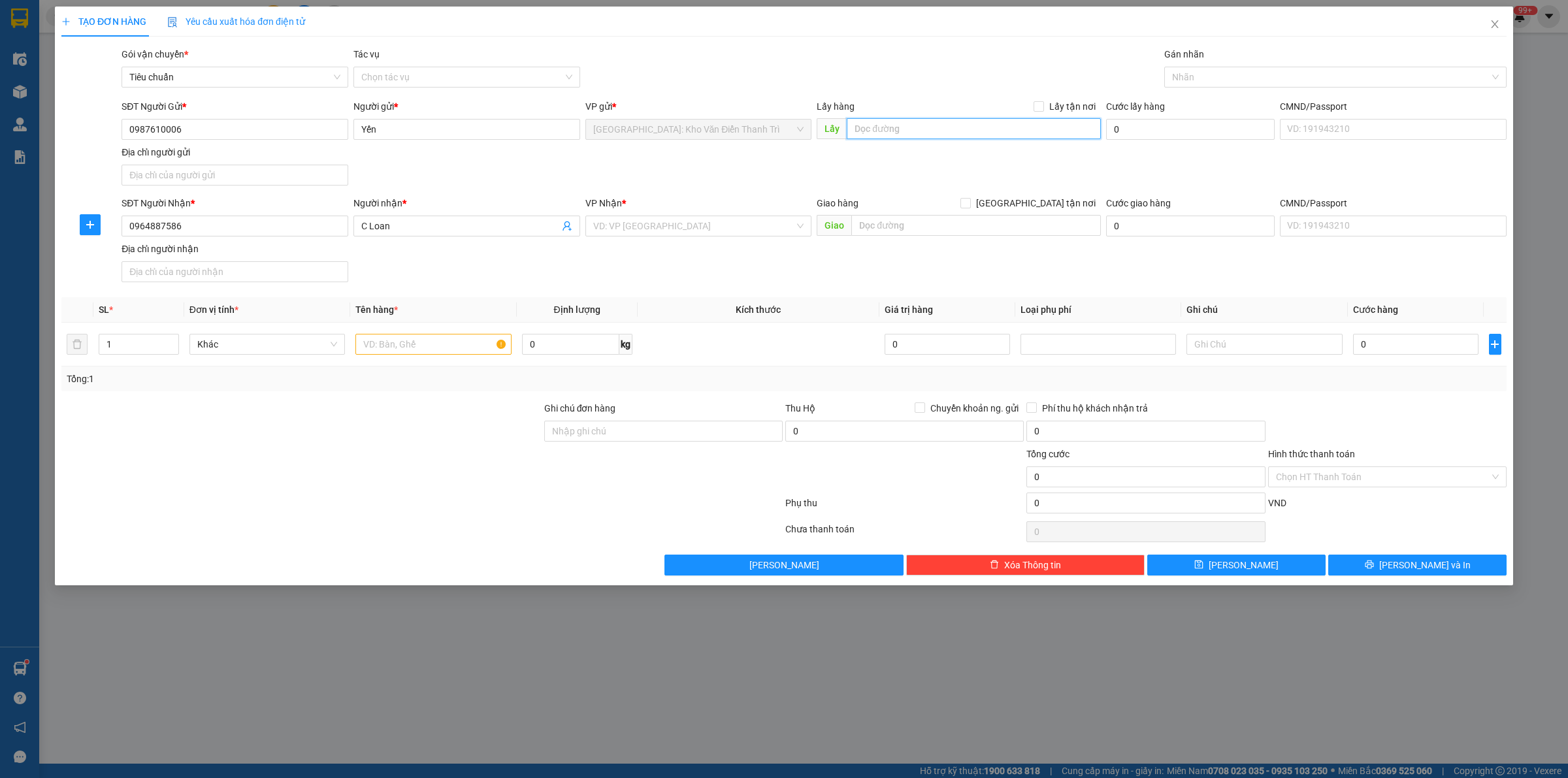
click at [943, 135] on input "text" at bounding box center [973, 128] width 254 height 21
paste input "Ngõ [GEOGRAPHIC_DATA], [GEOGRAPHIC_DATA], [GEOGRAPHIC_DATA], [GEOGRAPHIC_DATA]"
type input "Ngõ [GEOGRAPHIC_DATA], [GEOGRAPHIC_DATA], [GEOGRAPHIC_DATA], [GEOGRAPHIC_DATA]"
click at [1050, 103] on span "Lấy tận nơi" at bounding box center [1072, 107] width 57 height 14
click at [1042, 103] on input "Lấy tận nơi" at bounding box center [1038, 106] width 9 height 9
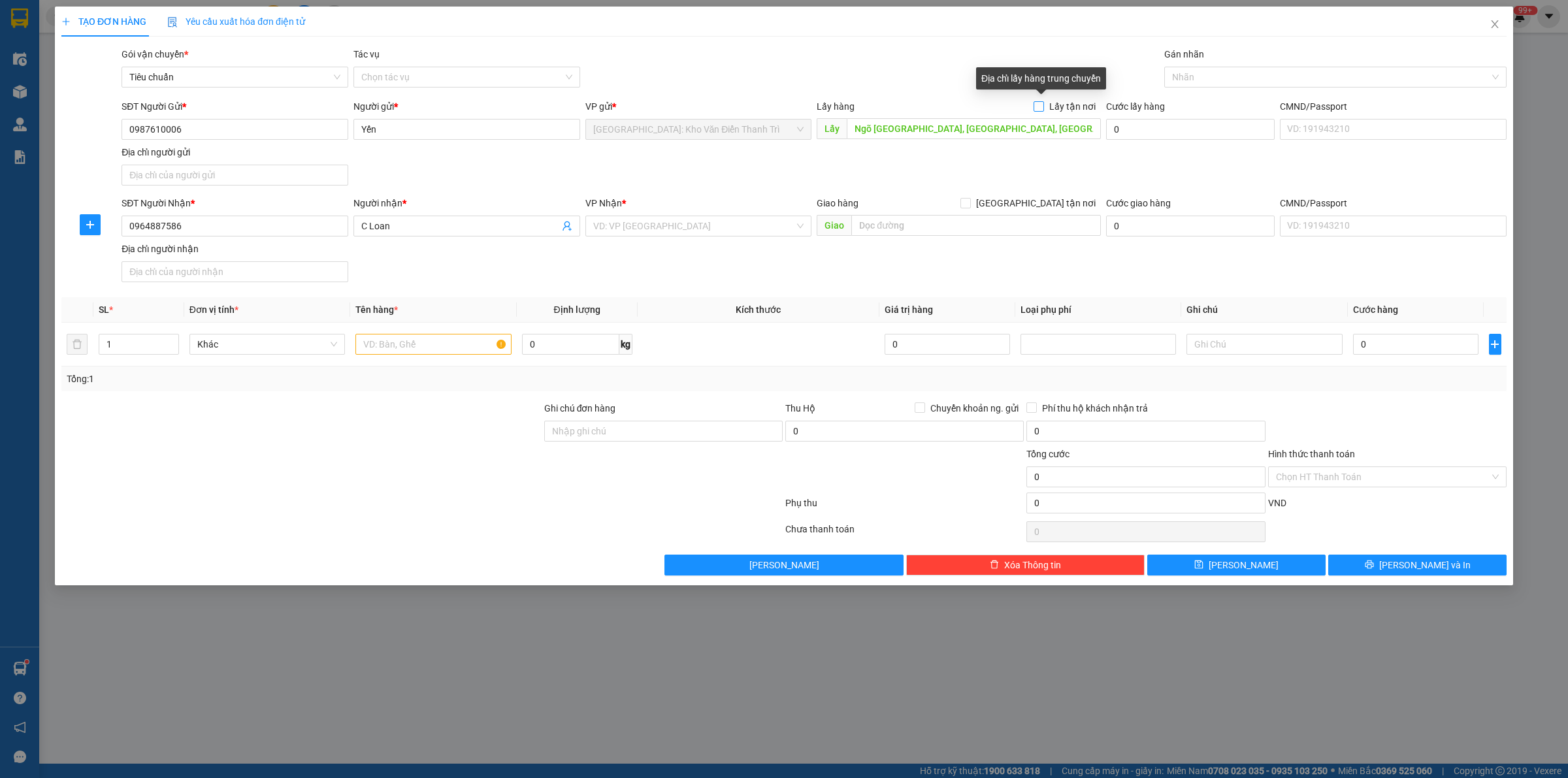
checkbox input "true"
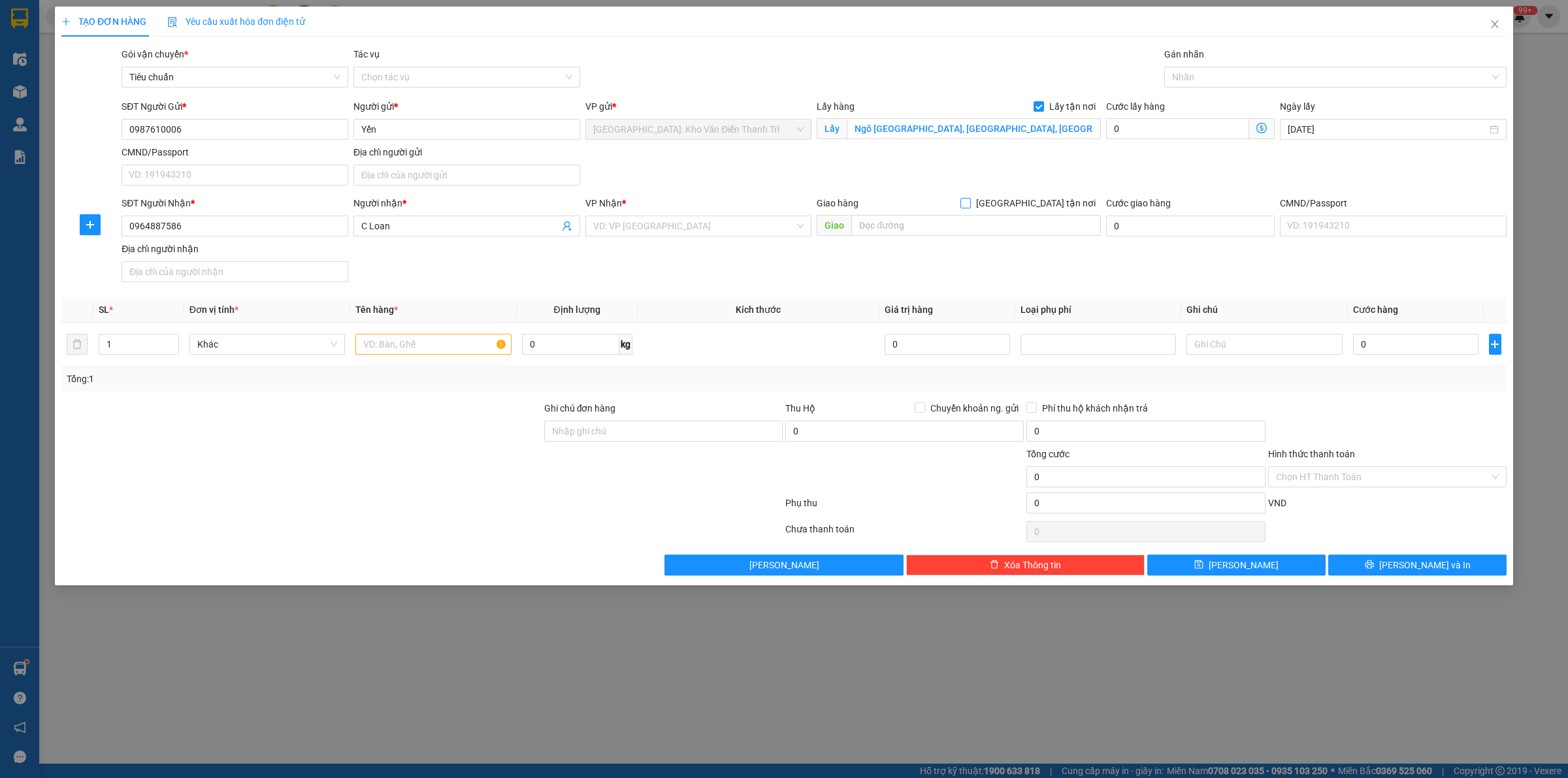
click at [1044, 201] on span "[GEOGRAPHIC_DATA] tận nơi" at bounding box center [1036, 203] width 130 height 14
click at [969, 201] on input "[GEOGRAPHIC_DATA] tận nơi" at bounding box center [965, 203] width 9 height 9
checkbox input "true"
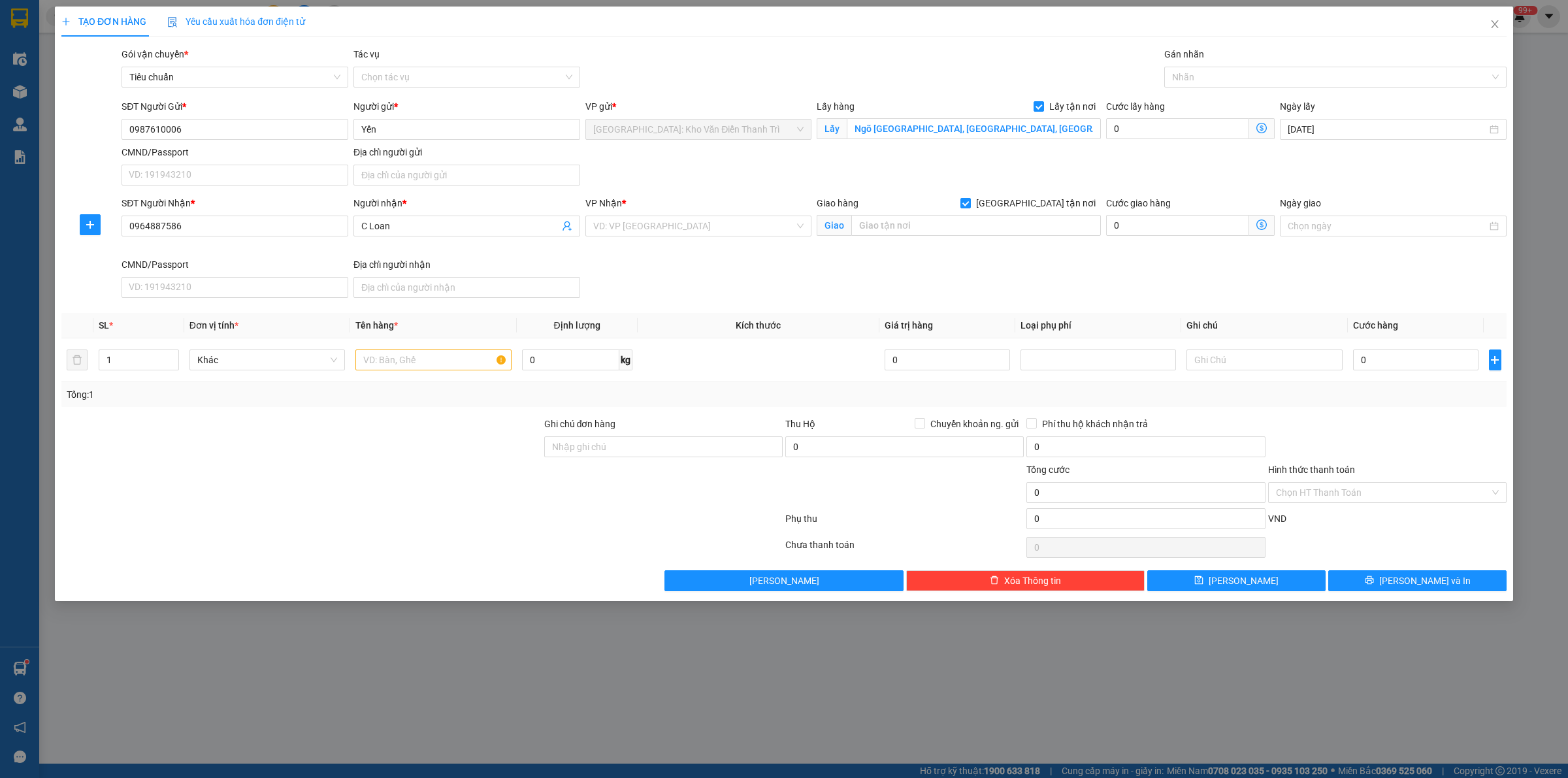
click at [984, 86] on div "Gói vận chuyển * Tiêu chuẩn Tác vụ Chọn tác vụ Gán nhãn Nhãn" at bounding box center [814, 70] width 1390 height 45
click at [898, 222] on input "text" at bounding box center [976, 225] width 249 height 21
paste input "199 [PERSON_NAME], [PERSON_NAME] Thủ Đức HCM"
type input "199 [PERSON_NAME], [PERSON_NAME] Thủ Đức HCM"
click at [627, 229] on input "search" at bounding box center [694, 226] width 202 height 20
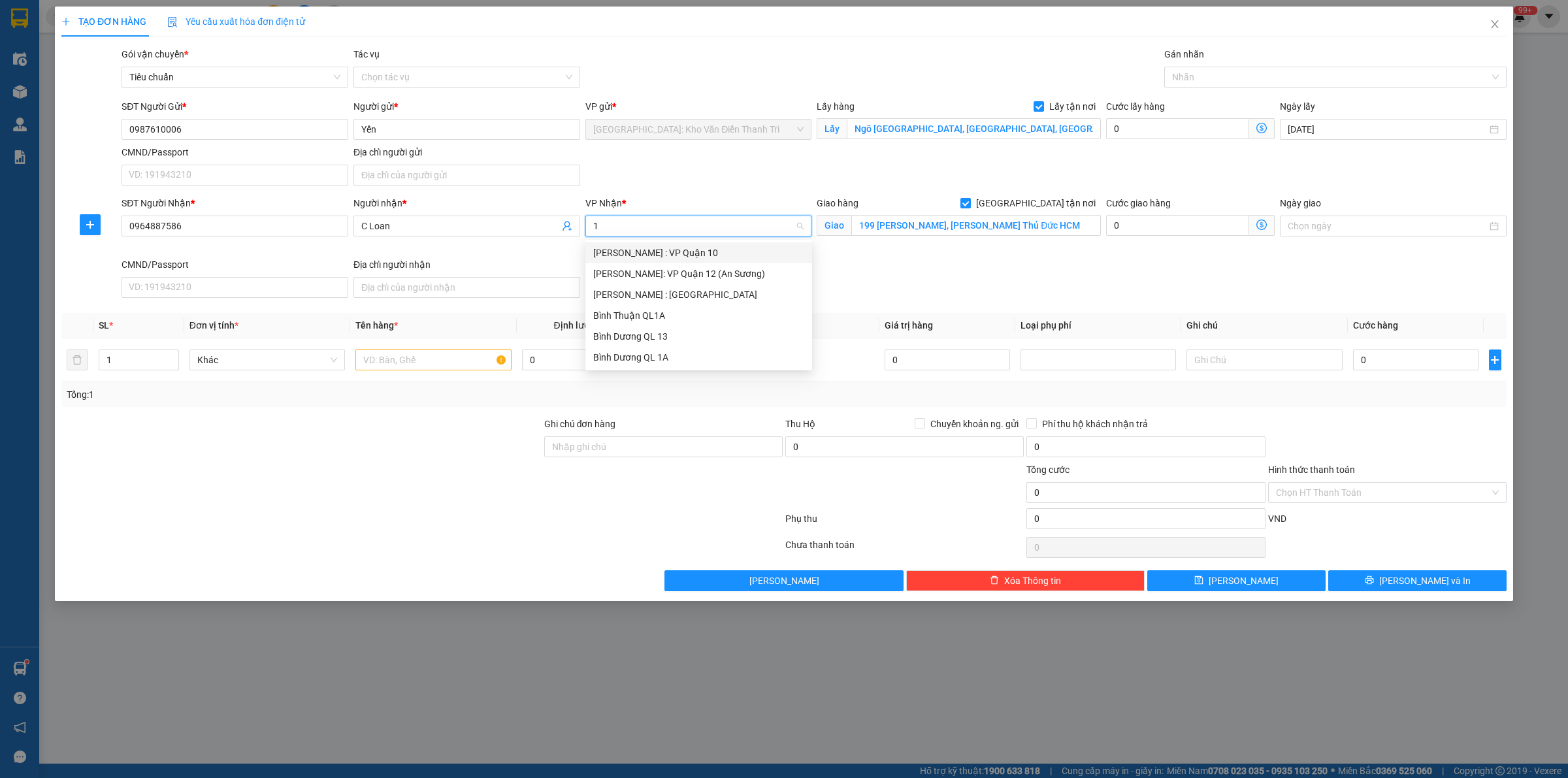
type input "12"
drag, startPoint x: 686, startPoint y: 266, endPoint x: 859, endPoint y: 121, distance: 225.7
click at [686, 268] on div "[PERSON_NAME] : [GEOGRAPHIC_DATA]" at bounding box center [698, 273] width 211 height 14
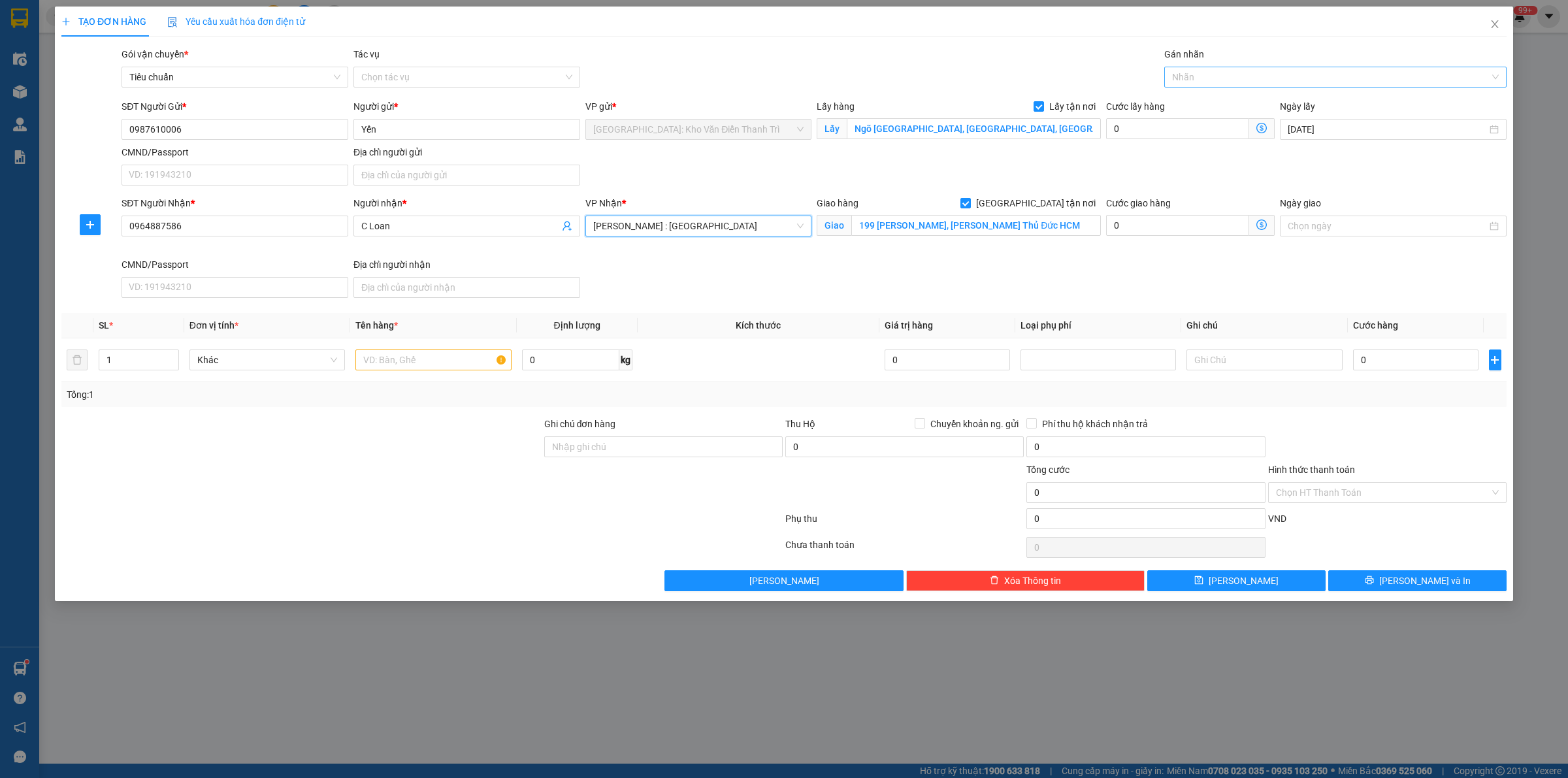
drag, startPoint x: 904, startPoint y: 77, endPoint x: 1173, endPoint y: 77, distance: 269.0
click at [907, 77] on div "Gói vận chuyển * Tiêu chuẩn Tác vụ Chọn tác vụ Gán nhãn Nhãn" at bounding box center [814, 70] width 1390 height 45
click at [1298, 69] on div at bounding box center [1329, 77] width 323 height 16
type input "giao"
click at [1234, 104] on div "[GEOGRAPHIC_DATA] tận nơi" at bounding box center [1334, 103] width 327 height 14
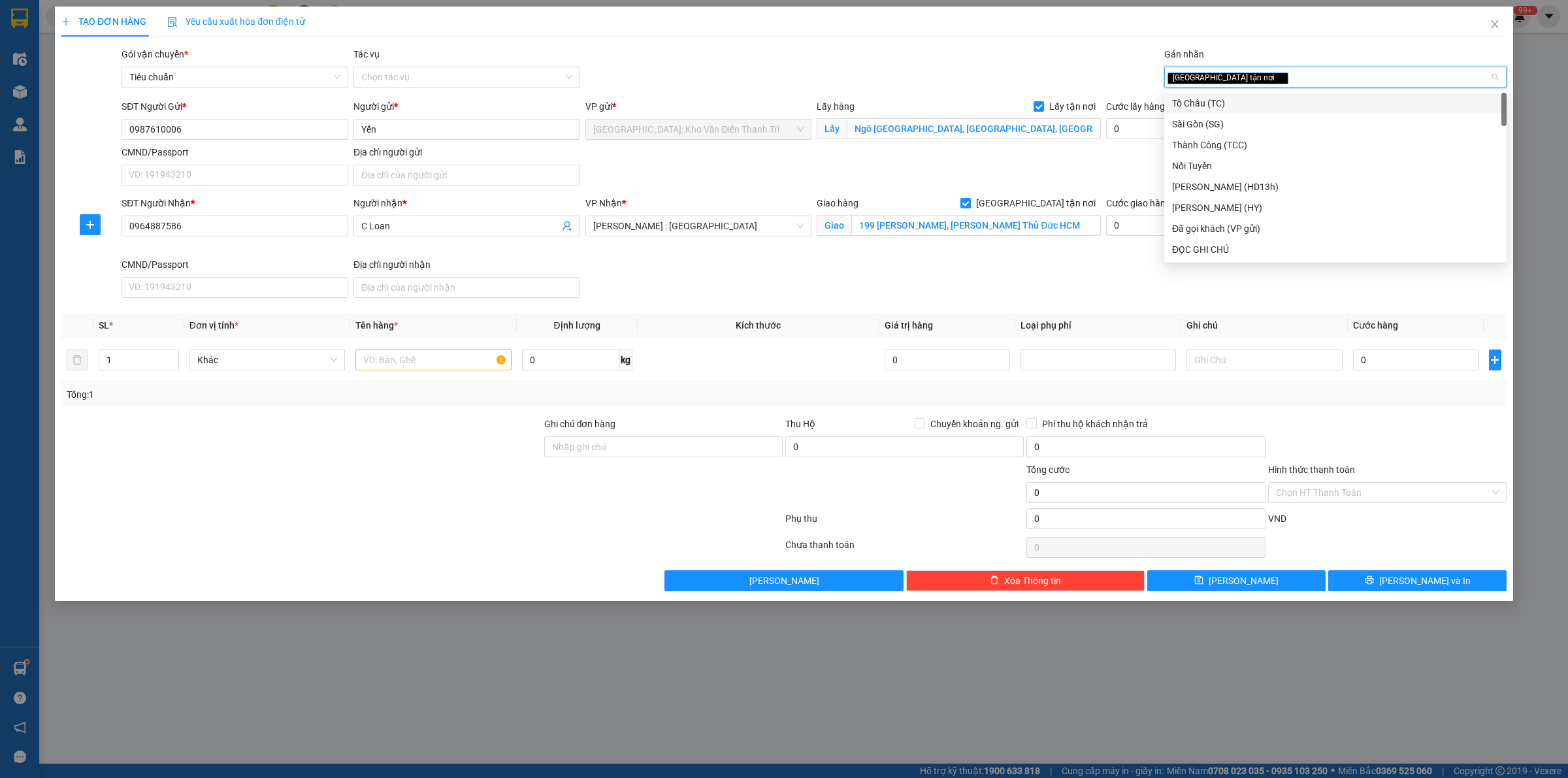
click at [928, 60] on div "Gói vận chuyển * Tiêu chuẩn Tác vụ Chọn tác vụ Gán nhãn Giao tận nơi" at bounding box center [814, 70] width 1390 height 45
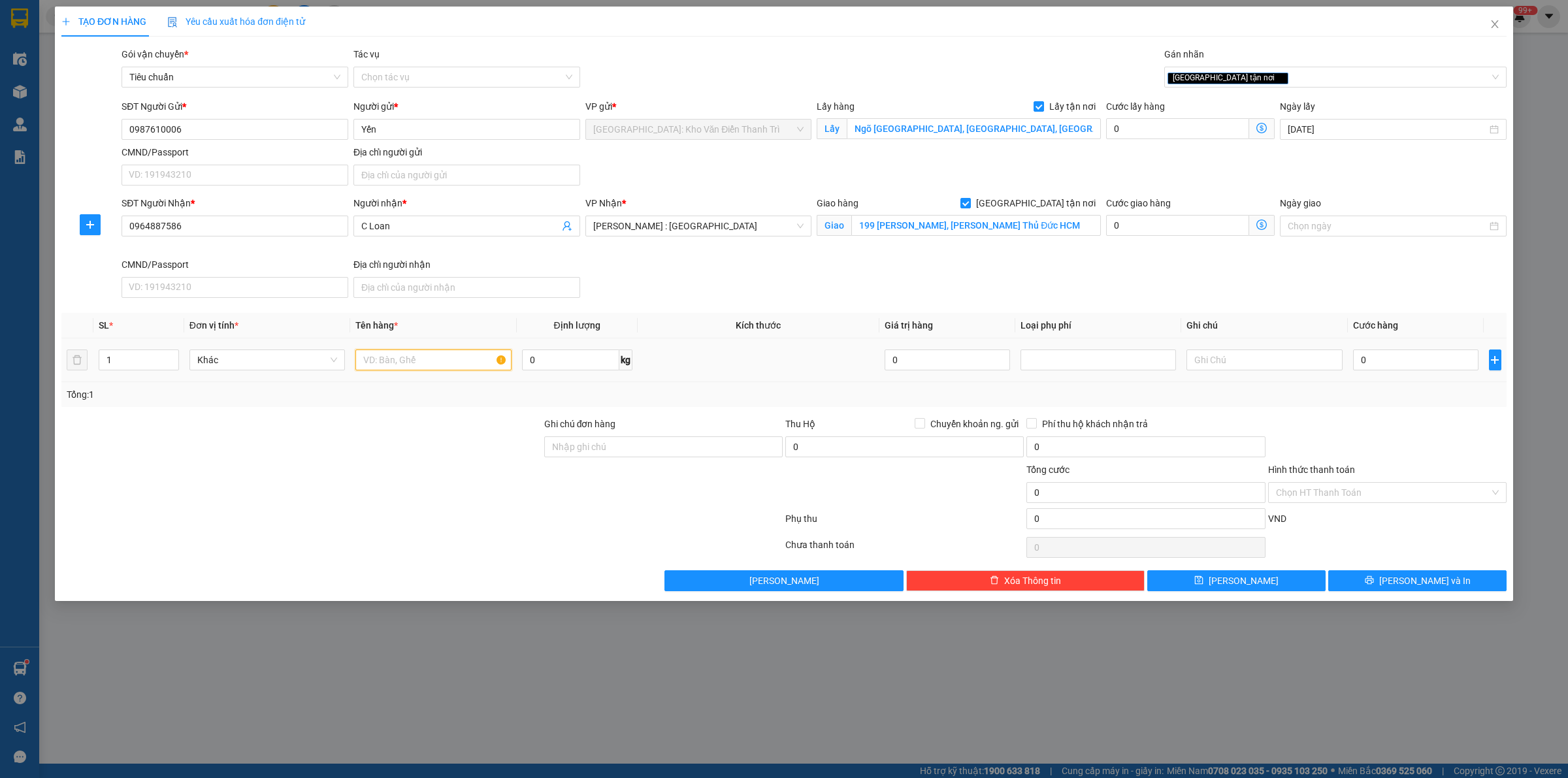
click at [454, 357] on input "text" at bounding box center [433, 360] width 155 height 21
paste input "15 kiện máy"
type input "15 kiện máy a sinh đón sài đồng"
click at [438, 480] on div at bounding box center [302, 485] width 483 height 45
click at [1145, 128] on input "0" at bounding box center [1177, 128] width 143 height 21
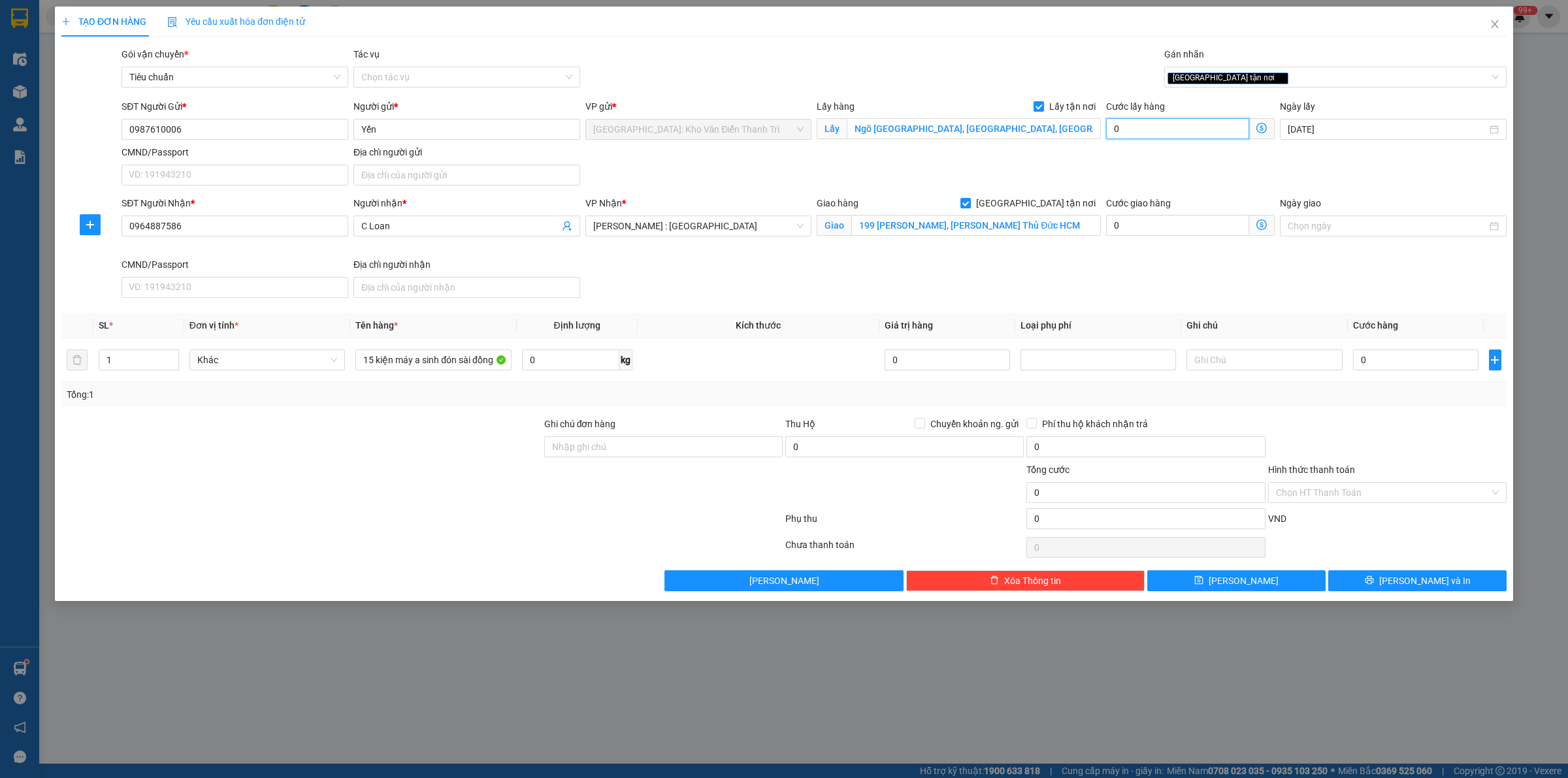
type input "2"
type input "20"
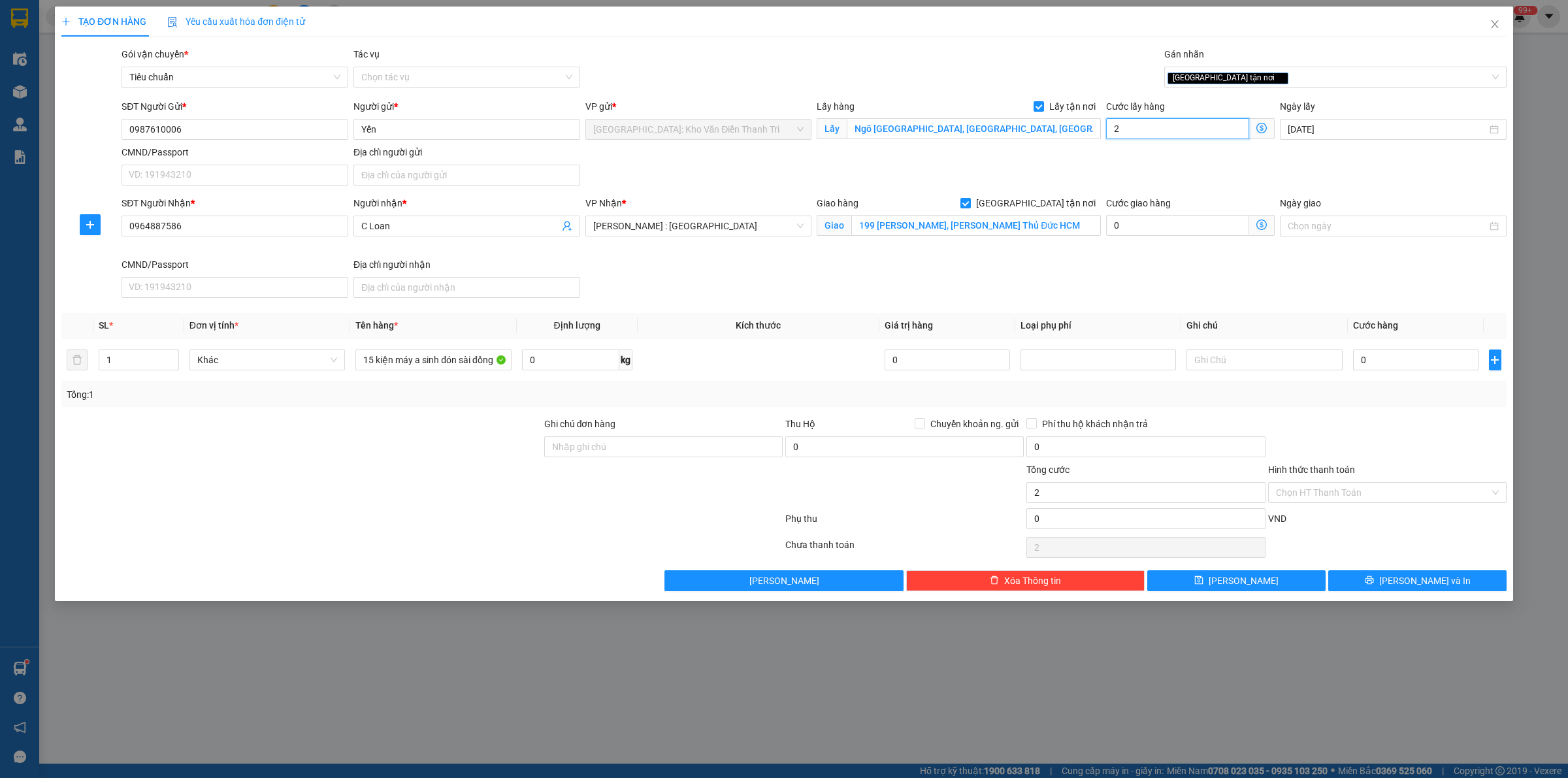
type input "20"
type input "200"
type input "2.000"
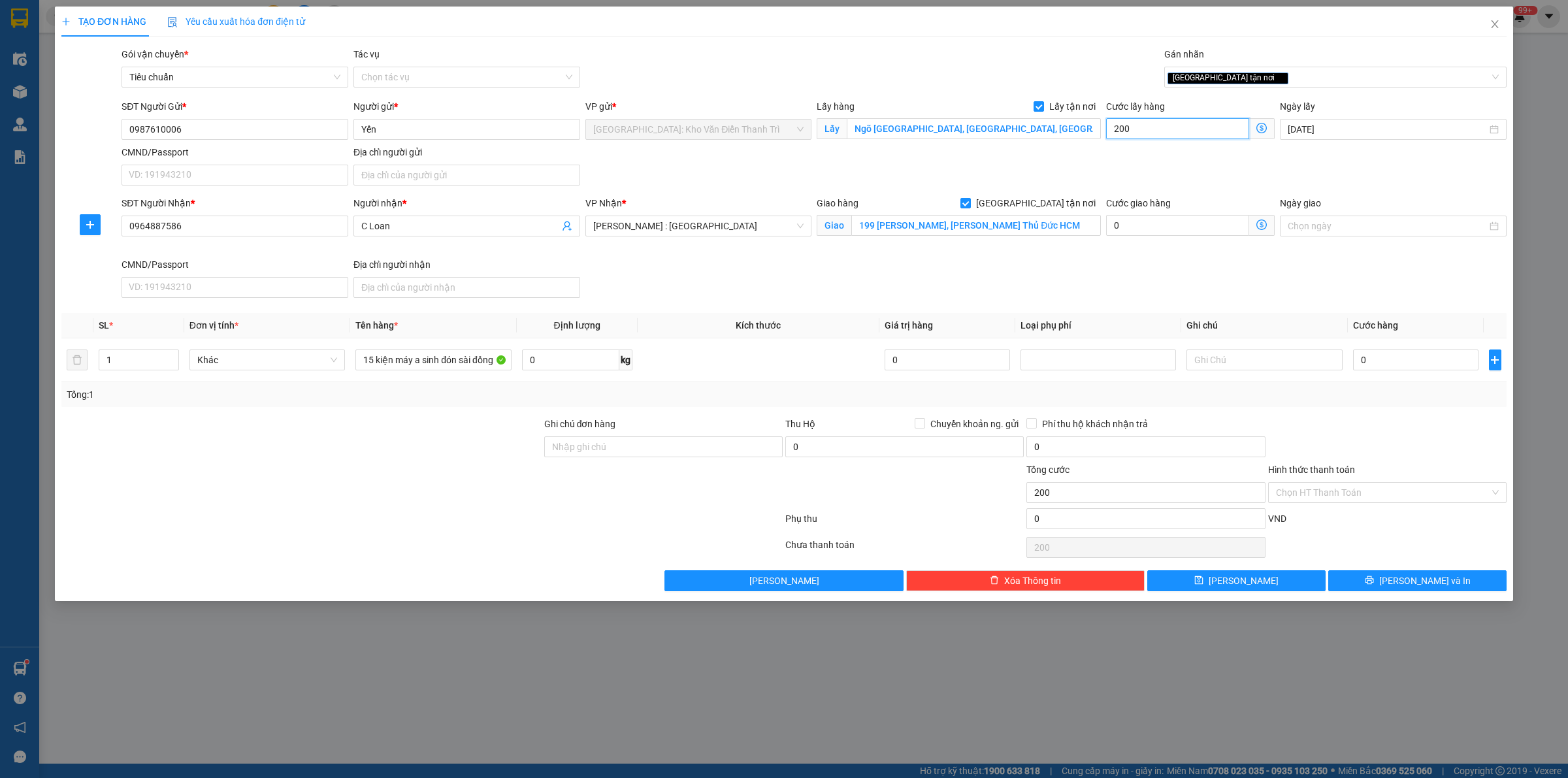
type input "2.000"
type input "20.000"
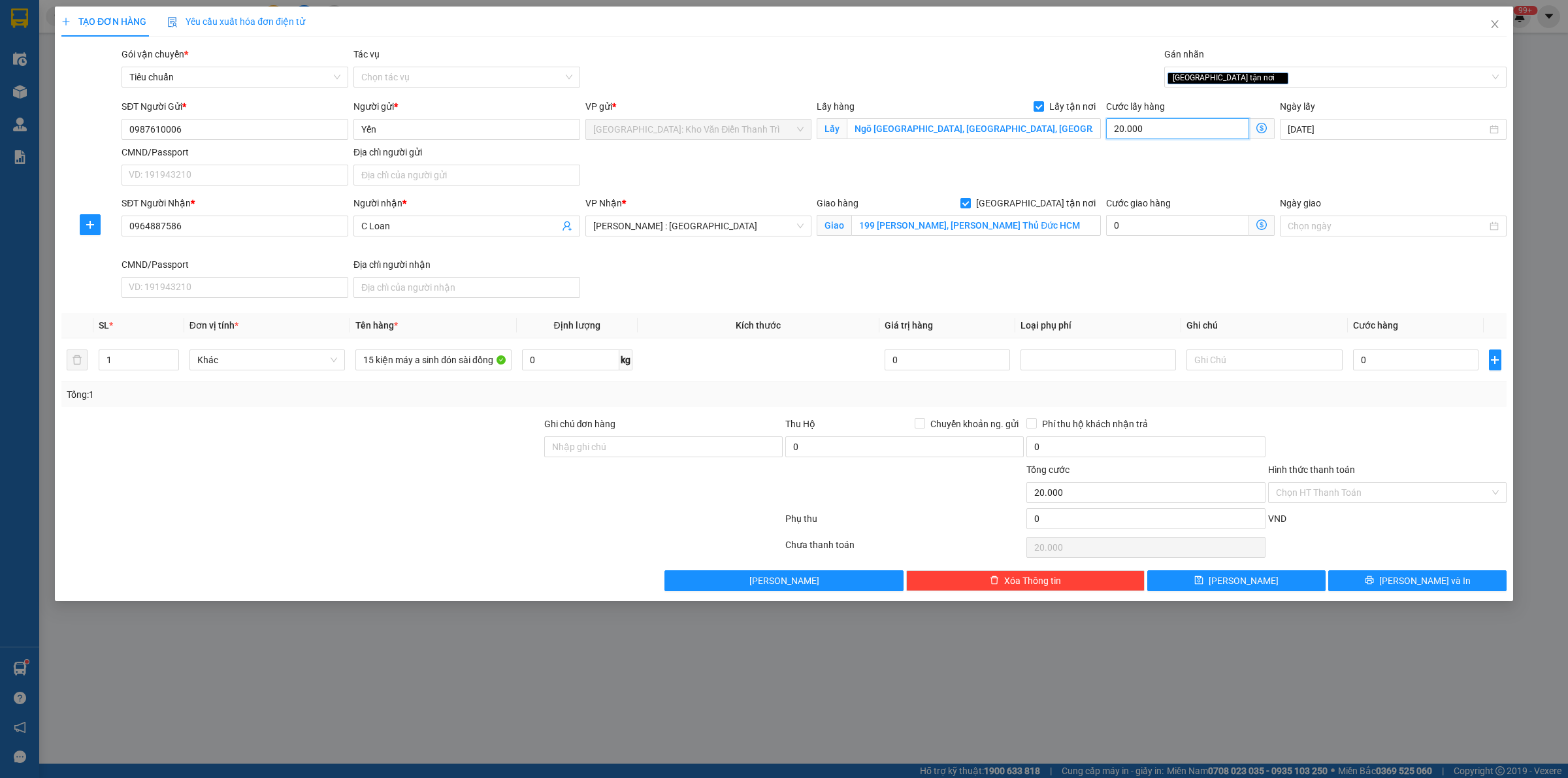
type input "200.000"
click at [948, 69] on div "Gói vận chuyển * Tiêu chuẩn Tác vụ Chọn tác vụ Gán nhãn Giao tận nơi" at bounding box center [814, 70] width 1390 height 45
click at [1403, 360] on input "0" at bounding box center [1415, 360] width 125 height 21
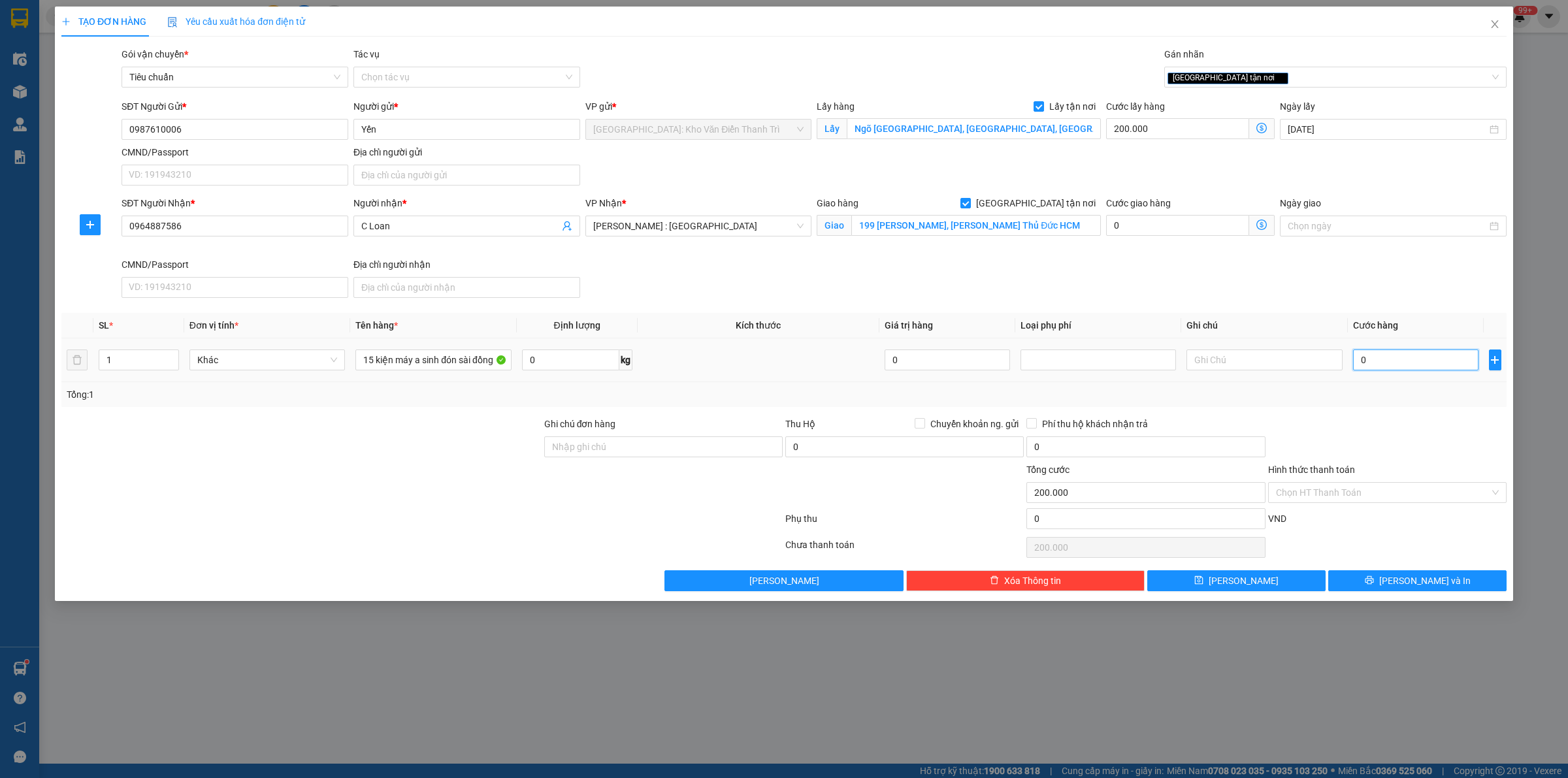
type input "1"
type input "200.001"
type input "1.000"
type input "201.000"
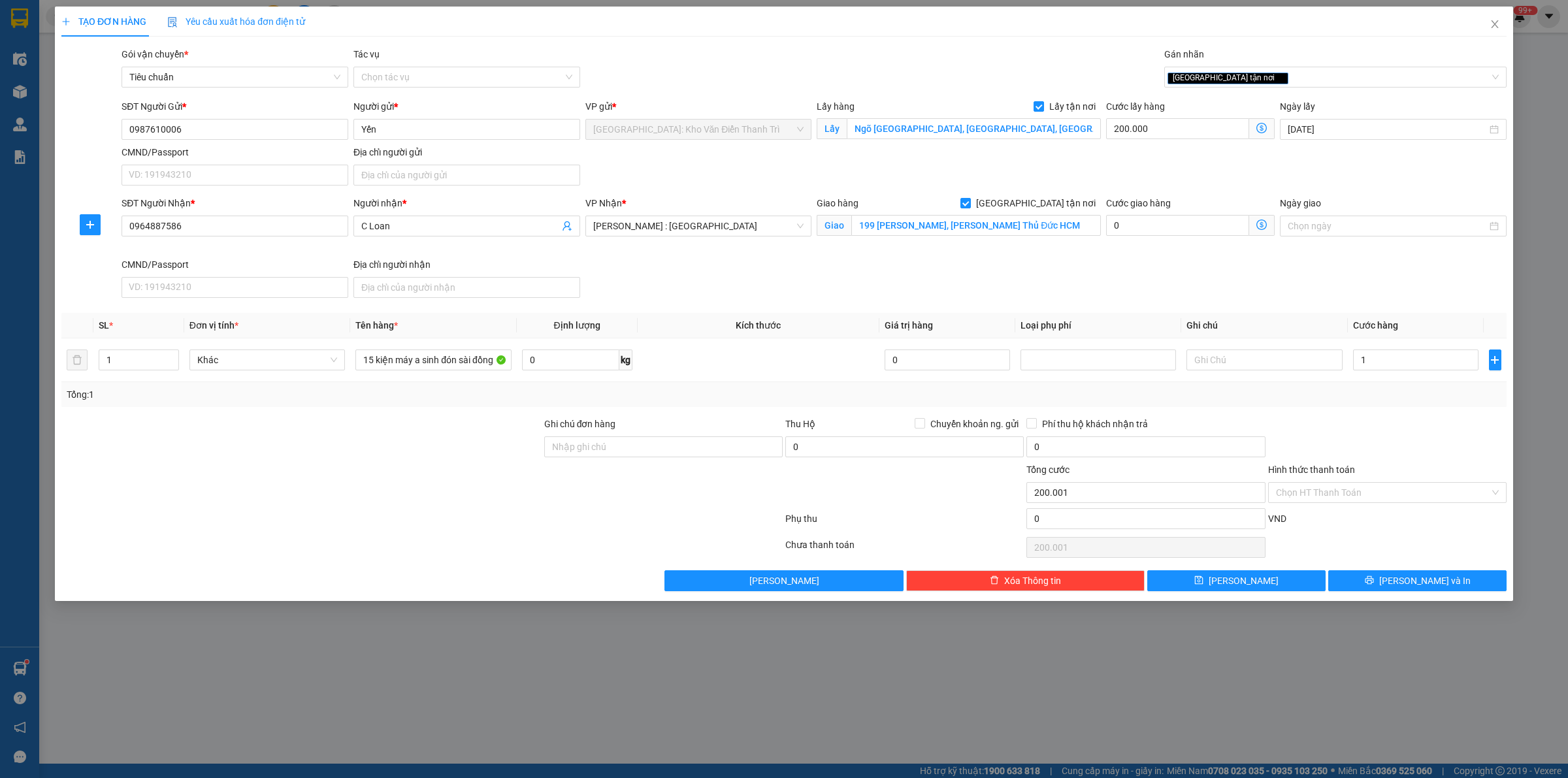
type input "201.000"
click at [900, 77] on div "Gói vận chuyển * Tiêu chuẩn Tác vụ Chọn tác vụ Gán nhãn Giao tận nơi" at bounding box center [814, 70] width 1390 height 45
click at [655, 451] on input "Ghi chú đơn hàng" at bounding box center [663, 447] width 238 height 21
type input "13/9 đón"
click at [283, 476] on div at bounding box center [302, 485] width 483 height 45
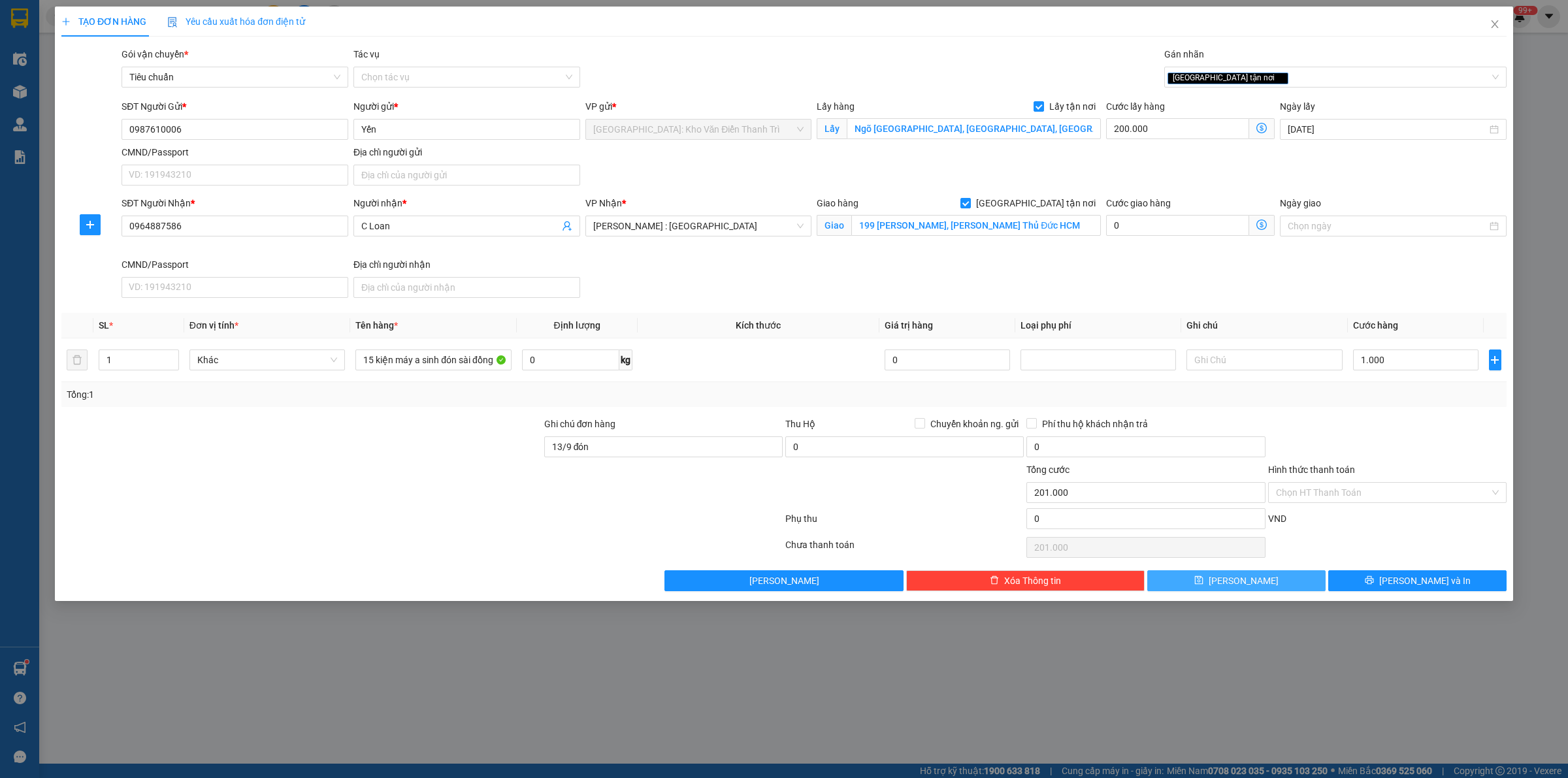
click at [1240, 582] on span "[PERSON_NAME]" at bounding box center [1243, 581] width 70 height 14
checkbox input "false"
type input "0"
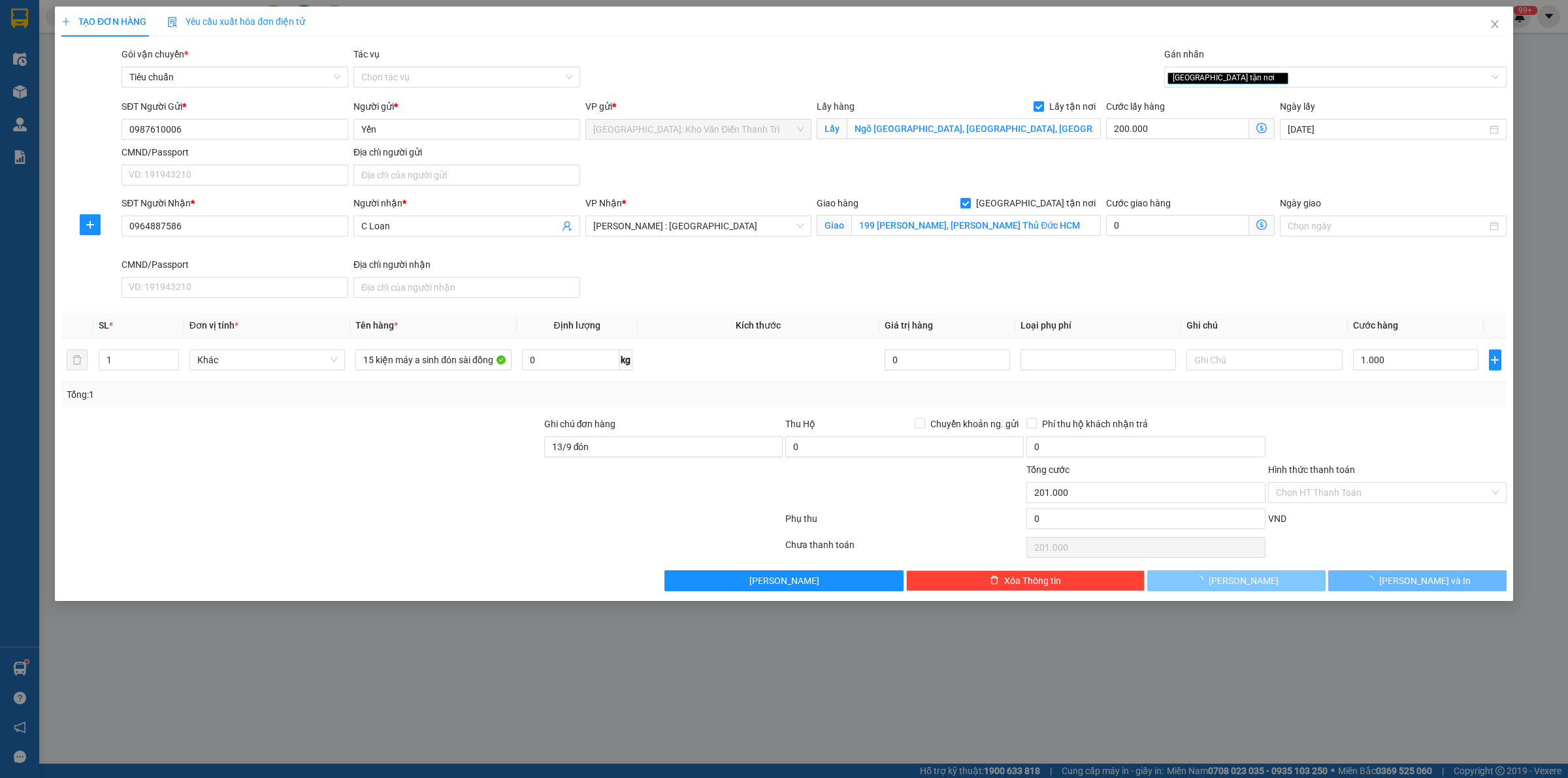
type input "0"
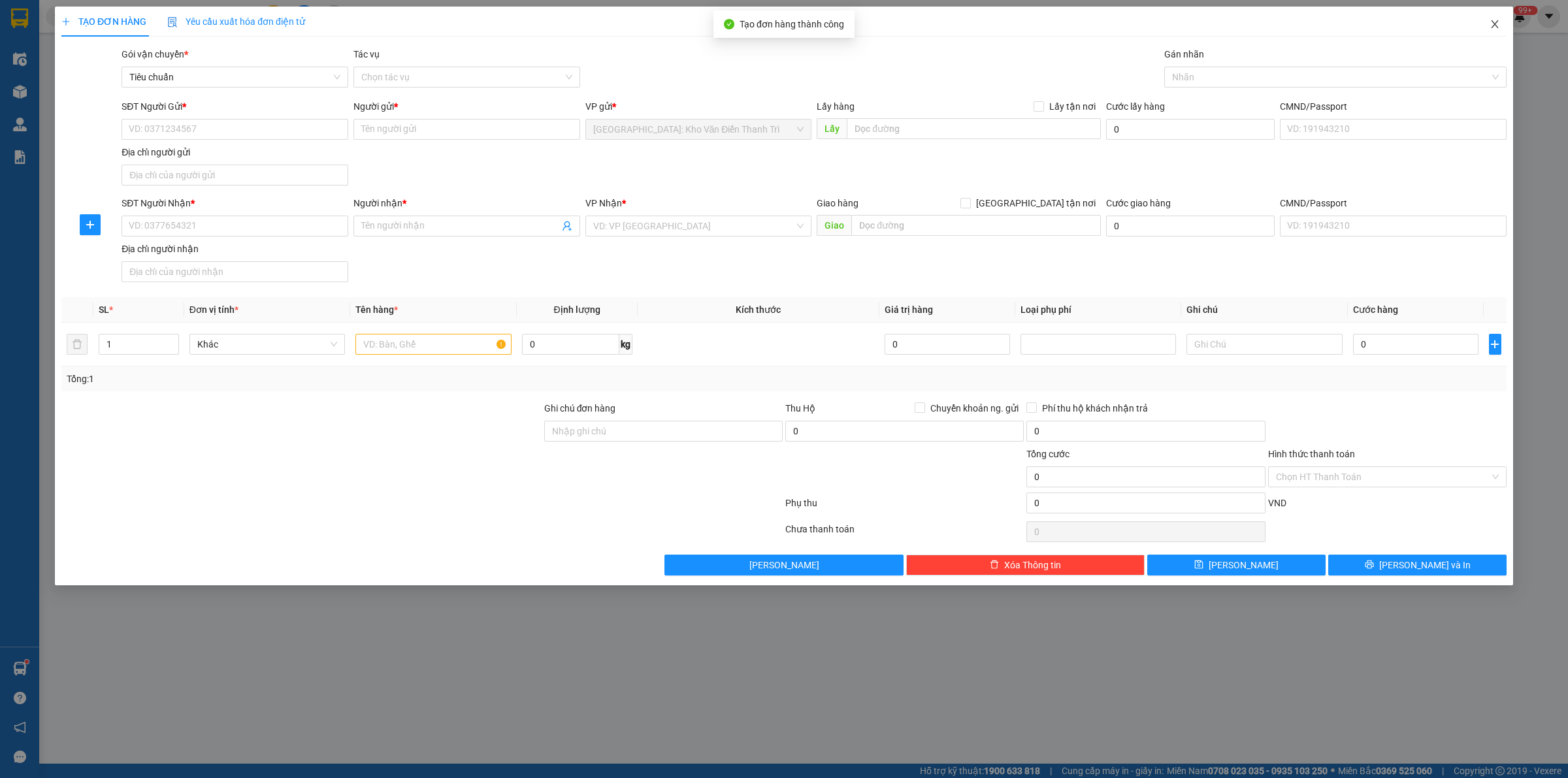
click at [1496, 24] on icon "close" at bounding box center [1494, 24] width 7 height 8
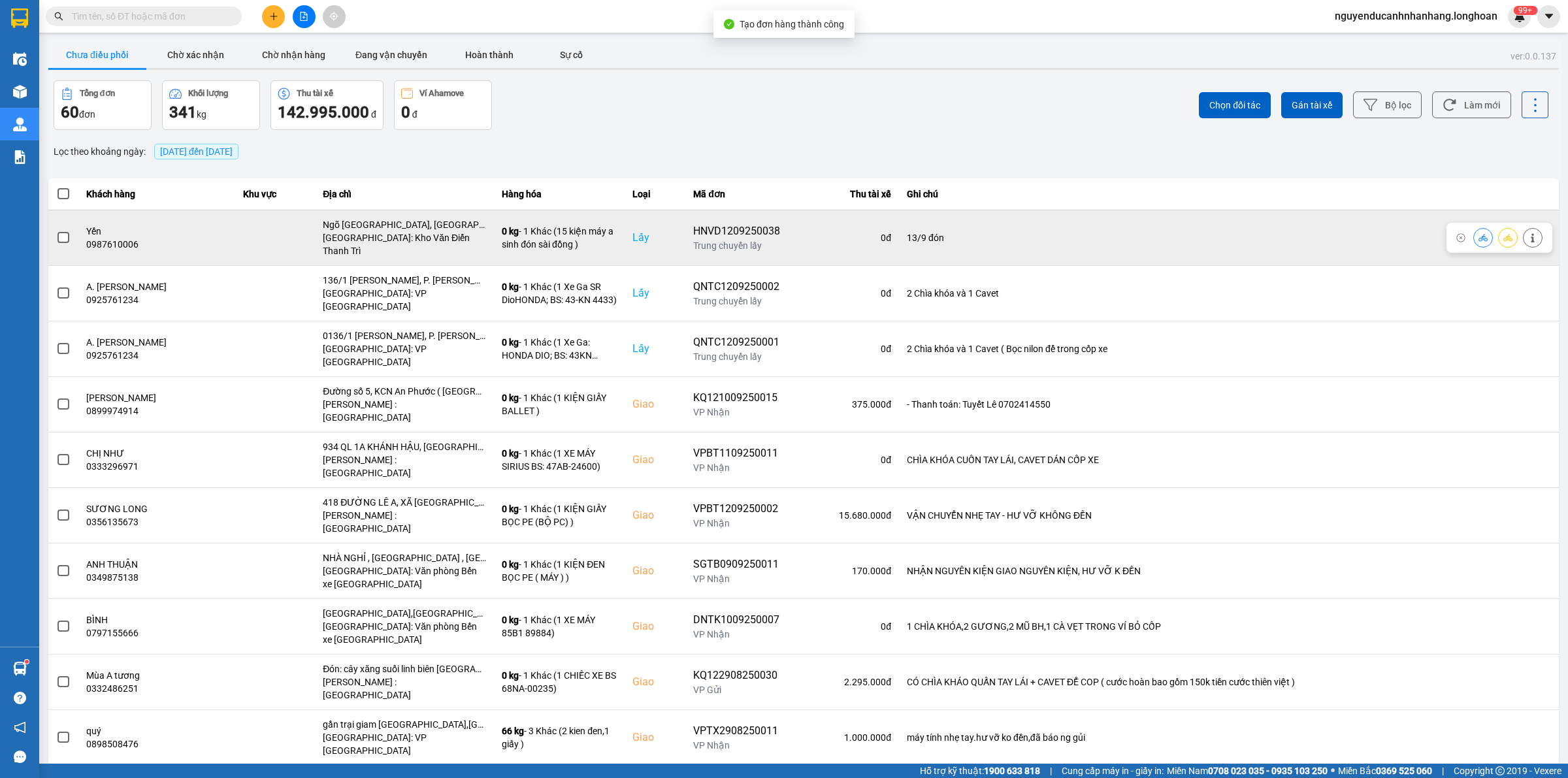
click at [717, 229] on div "HNVD1209250038" at bounding box center [736, 231] width 87 height 16
copy div "HNVD1209250038"
click at [1507, 233] on icon at bounding box center [1508, 237] width 9 height 7
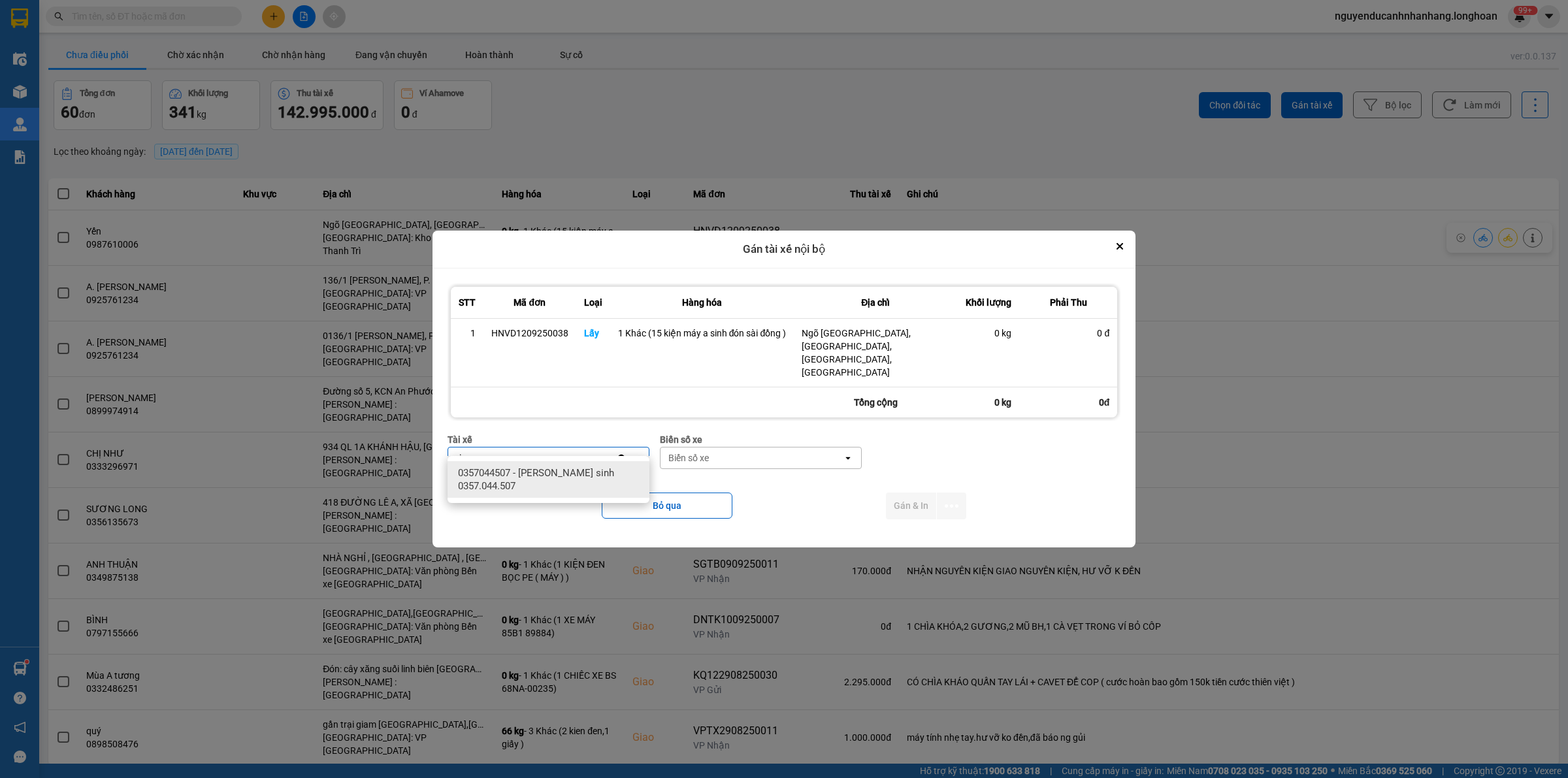
type input "si"
click at [585, 472] on span "0357044507 - [PERSON_NAME] sinh 0357.044.507" at bounding box center [551, 479] width 186 height 26
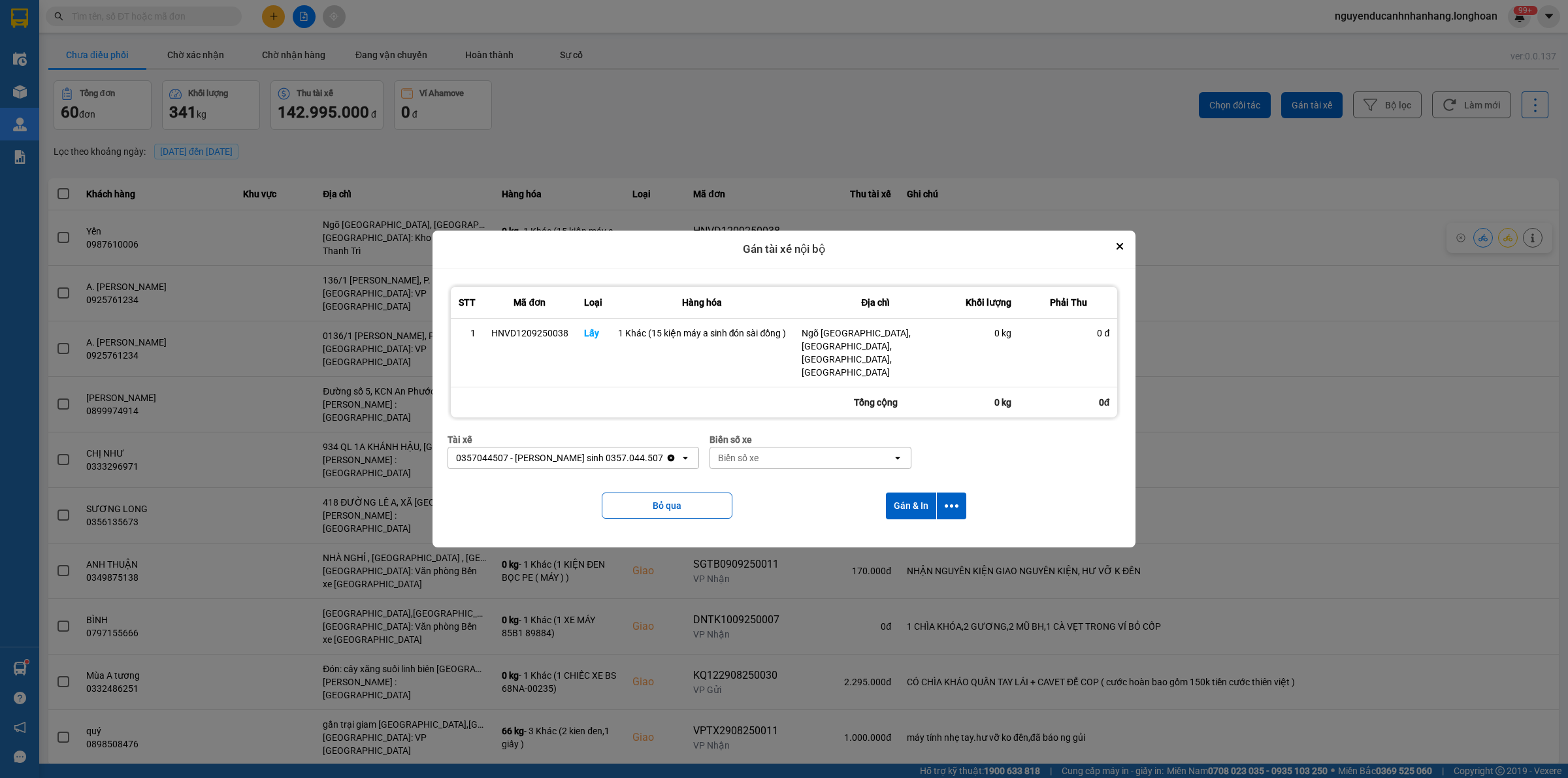
click at [742, 451] on div "Biển số xe" at bounding box center [801, 458] width 183 height 21
type input "31"
click at [722, 467] on span "29K-105.31" at bounding box center [701, 472] width 48 height 13
click at [958, 499] on icon "dialog" at bounding box center [951, 506] width 14 height 14
click at [912, 530] on span "Chỉ gán tài" at bounding box center [900, 528] width 43 height 13
